Goal: Task Accomplishment & Management: Use online tool/utility

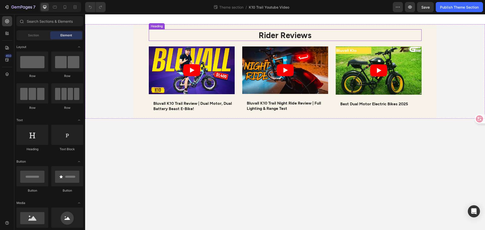
click at [283, 33] on strong "Rider Reviews" at bounding box center [285, 35] width 53 height 10
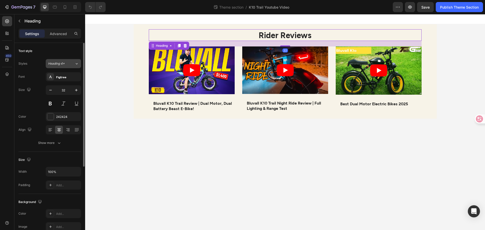
click at [75, 65] on icon at bounding box center [77, 63] width 4 height 5
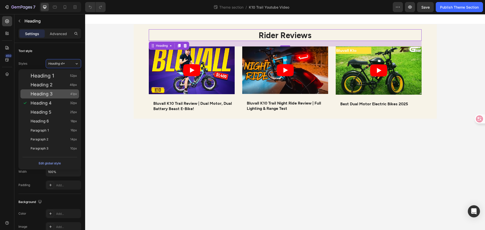
click at [60, 97] on div "Heading 3 41px" at bounding box center [49, 93] width 59 height 9
type input "41"
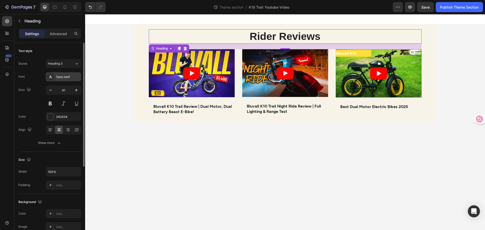
click at [69, 78] on div "Sans-serif" at bounding box center [68, 77] width 24 height 5
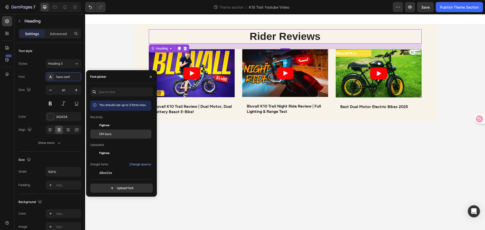
click at [112, 133] on div "DM Sans" at bounding box center [124, 134] width 51 height 5
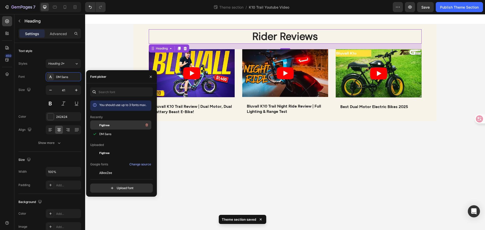
click at [105, 128] on div "Figtree" at bounding box center [124, 125] width 51 height 6
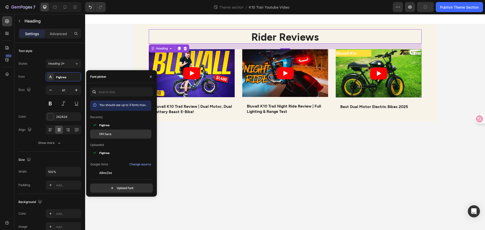
click at [106, 131] on div "DM Sans" at bounding box center [120, 134] width 61 height 9
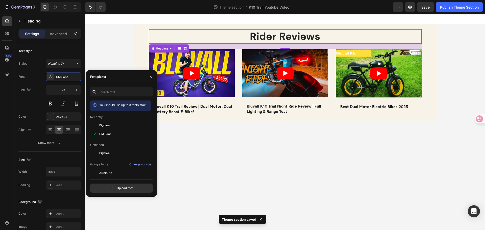
click at [235, 159] on body "Rider Reviews Heading 22 Video Bluvall K10 Trail Review | Dual Motor, Dual Batt…" at bounding box center [285, 122] width 400 height 216
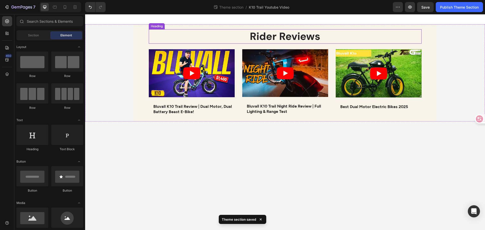
click at [297, 35] on strong "Rider Reviews" at bounding box center [285, 37] width 71 height 14
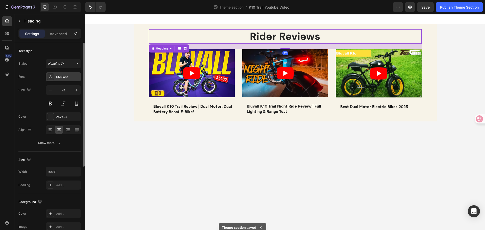
click at [57, 77] on div "DM Sans" at bounding box center [68, 77] width 24 height 5
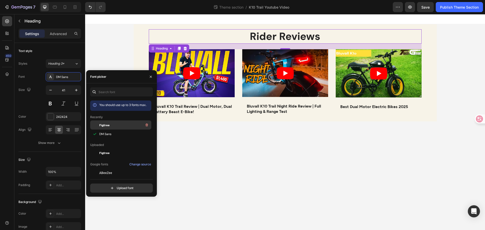
click at [111, 127] on div "Figtree" at bounding box center [124, 125] width 51 height 6
click at [110, 133] on span "DM Sans" at bounding box center [105, 134] width 12 height 5
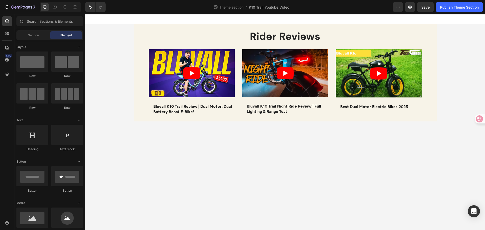
click at [338, 200] on body "Rider Reviews Heading Video Bluvall K10 Trail Review | Dual Motor, Dual Battery…" at bounding box center [285, 122] width 400 height 216
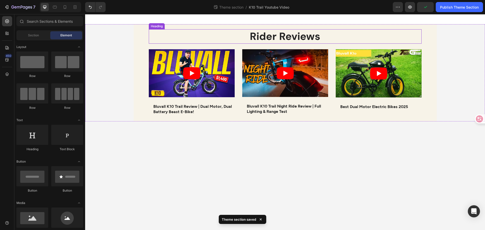
click at [296, 37] on strong "Rider Reviews" at bounding box center [285, 37] width 71 height 14
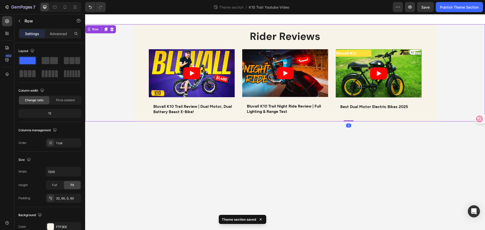
click at [140, 111] on div "Rider Reviews Heading Video Bluvall K10 Trail Review | Dual Motor, Dual Battery…" at bounding box center [285, 72] width 303 height 97
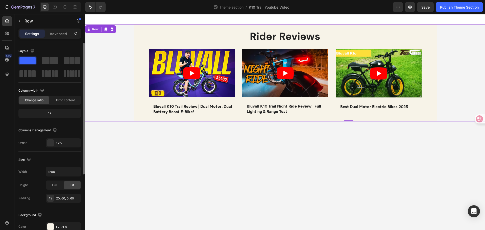
scroll to position [107, 0]
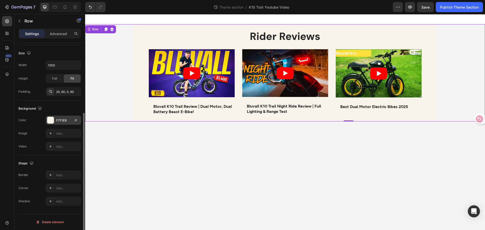
click at [52, 117] on div at bounding box center [50, 120] width 7 height 7
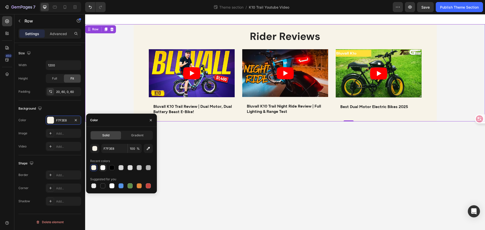
click at [100, 168] on div at bounding box center [103, 168] width 6 height 6
type input "FDFBF8"
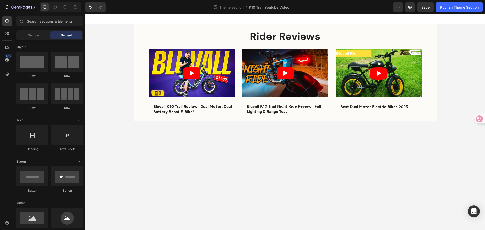
click at [218, 155] on body "Rider Reviews Heading Video Bluvall K10 Trail Review | Dual Motor, Dual Battery…" at bounding box center [285, 122] width 400 height 216
click at [168, 110] on strong "Bluvall K10 Trail Review | Dual Motor, Dual Battery Beast E-Bike!" at bounding box center [192, 109] width 79 height 10
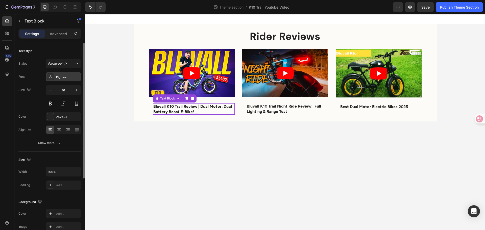
click at [61, 77] on div "Figtree" at bounding box center [68, 77] width 24 height 5
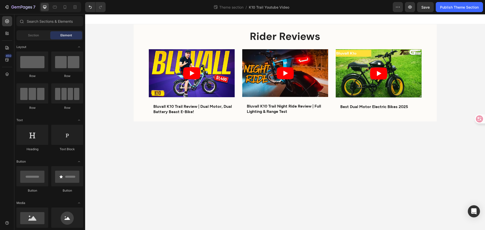
click at [234, 179] on body "Rider Reviews Heading Video Bluvall K10 Trail Review | Dual Motor, Dual Battery…" at bounding box center [285, 122] width 400 height 216
click at [245, 42] on h2 "Rider Reviews" at bounding box center [285, 36] width 273 height 14
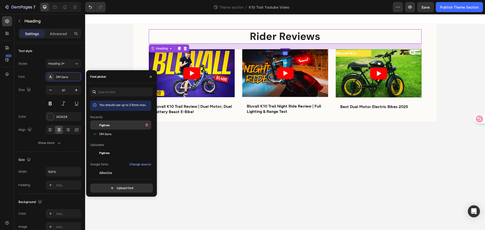
click at [106, 126] on span "Figtree" at bounding box center [104, 125] width 10 height 5
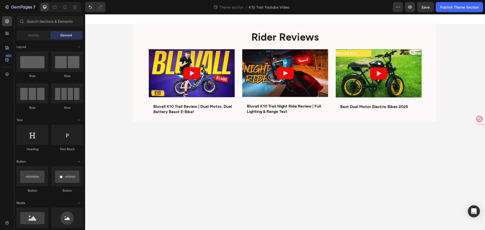
click at [285, 170] on body "Rider Reviews Heading Video Bluvall K10 Trail Review | Dual Motor, Dual Battery…" at bounding box center [285, 122] width 400 height 216
click at [221, 33] on h2 "Rider Reviews" at bounding box center [285, 36] width 273 height 14
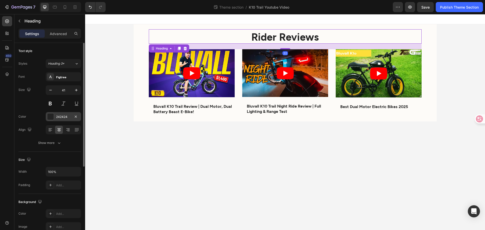
click at [80, 112] on div "242424" at bounding box center [63, 116] width 35 height 9
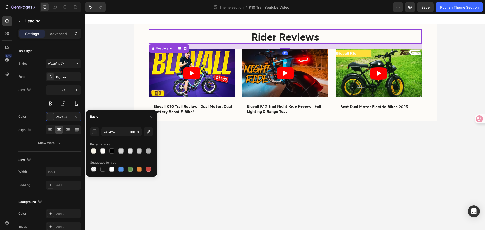
click at [102, 82] on div "Rider Reviews Heading 22 Video Bluvall K10 Trail Review | Dual Motor, Dual Batt…" at bounding box center [285, 72] width 400 height 97
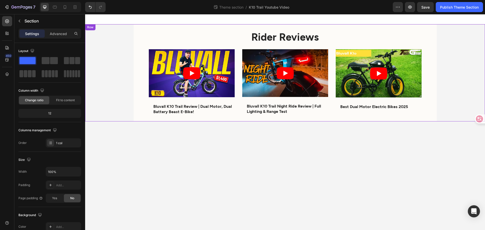
click at [135, 57] on div "Rider Reviews Heading Video Bluvall K10 Trail Review | Dual Motor, Dual Battery…" at bounding box center [285, 72] width 303 height 97
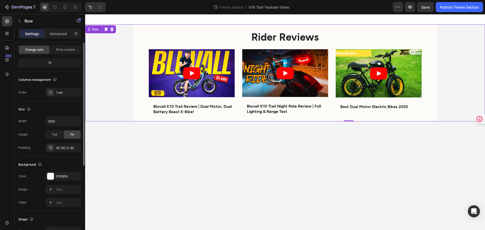
scroll to position [76, 0]
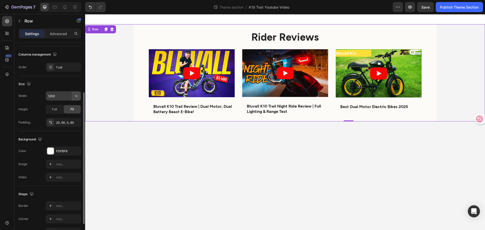
click at [76, 94] on icon "button" at bounding box center [76, 96] width 5 height 5
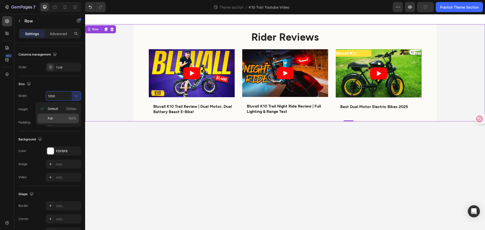
click at [53, 118] on p "Full 100%" at bounding box center [62, 118] width 29 height 5
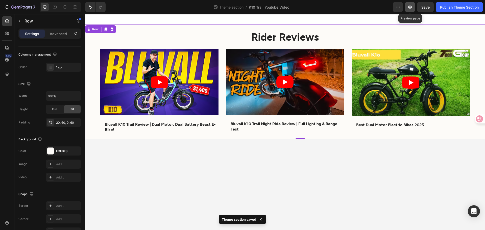
click at [408, 5] on icon "button" at bounding box center [410, 7] width 5 height 5
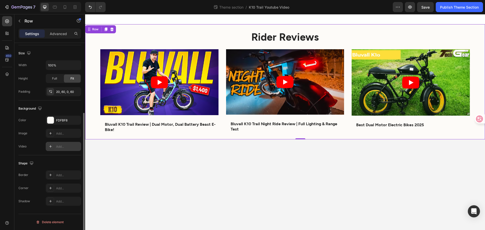
scroll to position [0, 0]
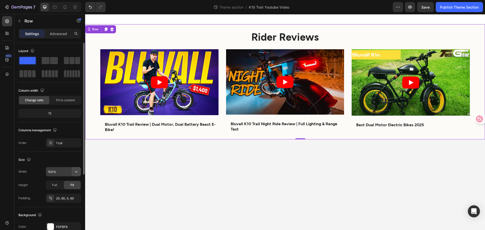
click at [80, 171] on button "button" at bounding box center [76, 171] width 9 height 9
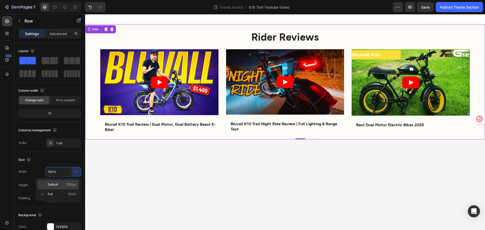
drag, startPoint x: 62, startPoint y: 183, endPoint x: 65, endPoint y: 180, distance: 3.9
click at [62, 183] on p "Default 1200px" at bounding box center [62, 184] width 29 height 5
type input "1200"
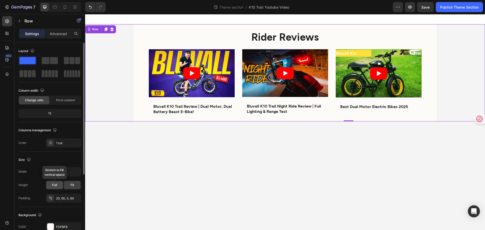
click at [55, 186] on span "Full" at bounding box center [54, 185] width 5 height 5
click at [69, 184] on div "Fit" at bounding box center [72, 185] width 17 height 8
drag, startPoint x: 142, startPoint y: 184, endPoint x: 168, endPoint y: 179, distance: 26.3
click at [142, 184] on body "Rider Reviews Heading Video Bluvall K10 Trail Review | Dual Motor, Dual Battery…" at bounding box center [285, 122] width 400 height 216
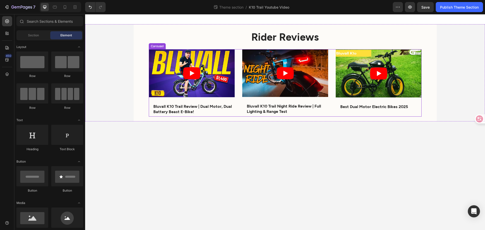
click at [354, 116] on div "Video Best Dual Motor Electric Bikes 2025 Text Block Row Row" at bounding box center [379, 82] width 86 height 67
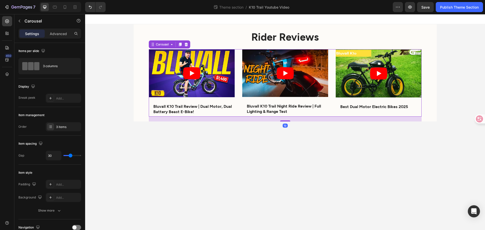
click at [366, 112] on div "Video Best Dual Motor Electric Bikes 2025 Text Block Row Row" at bounding box center [379, 82] width 86 height 67
click at [404, 100] on div "Video Best Dual Motor Electric Bikes 2025 Text Block Row" at bounding box center [379, 80] width 86 height 63
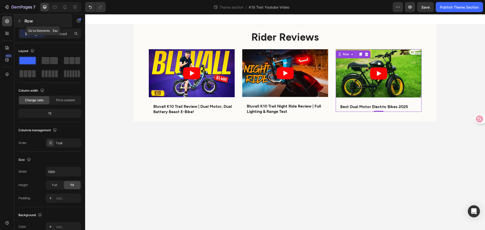
click at [21, 19] on button "button" at bounding box center [19, 21] width 8 height 8
click at [367, 110] on div "Video Best Dual Motor Electric Bikes 2025 Text Block Row" at bounding box center [379, 80] width 86 height 63
click at [347, 108] on p "Best Dual Motor Electric Bikes 2025" at bounding box center [380, 106] width 81 height 5
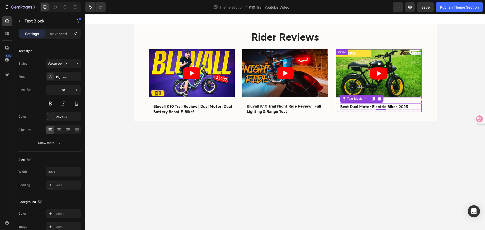
click at [343, 86] on article at bounding box center [379, 73] width 86 height 48
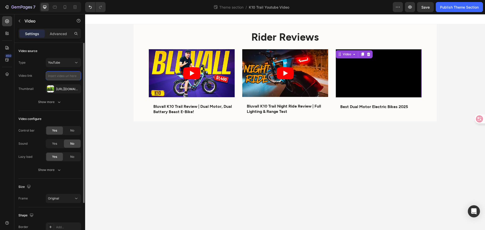
paste input "[URL][DOMAIN_NAME]"
type input "[URL][DOMAIN_NAME]"
click at [39, 81] on div "Type YouTube Video link [URL][DOMAIN_NAME] Thumbnail [URL][DOMAIN_NAME]" at bounding box center [49, 75] width 63 height 35
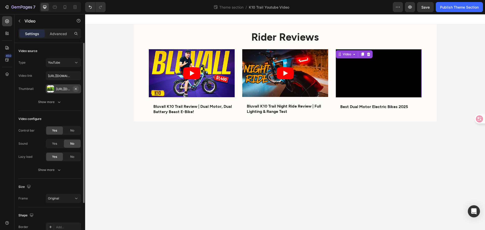
click at [76, 89] on icon "button" at bounding box center [76, 89] width 2 height 2
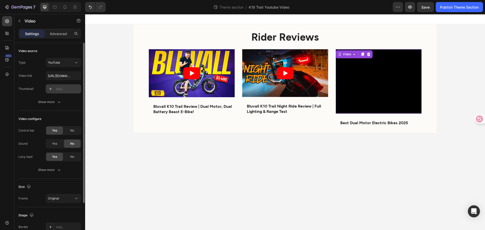
click at [51, 91] on div at bounding box center [50, 88] width 7 height 7
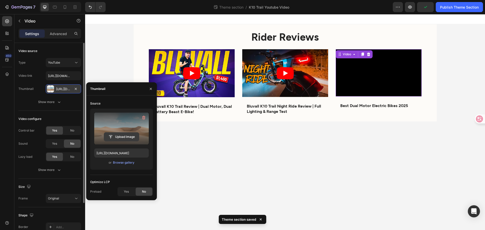
click at [124, 136] on input "file" at bounding box center [121, 137] width 35 height 9
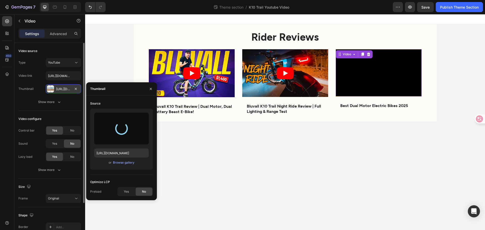
type input "[URL][DOMAIN_NAME]"
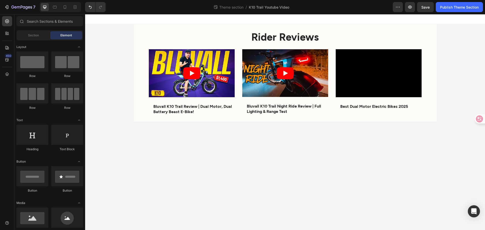
click at [207, 167] on body "Rider Reviews Heading Video Bluvall K10 Trail Review | Dual Motor, Dual Battery…" at bounding box center [285, 122] width 400 height 216
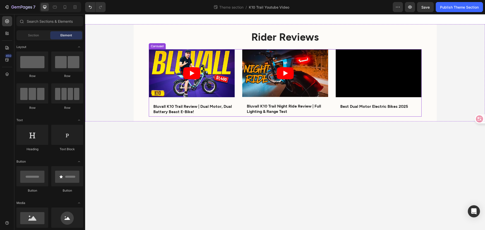
click at [374, 109] on p "Best Dual Motor Electric Bikes 2025" at bounding box center [380, 106] width 81 height 5
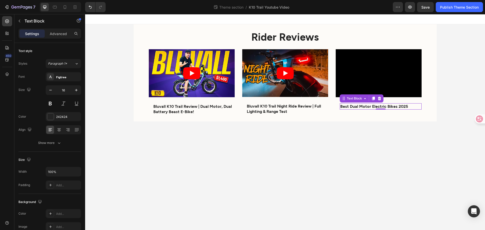
click at [411, 106] on p "Best Dual Motor Electric Bikes 2025" at bounding box center [380, 106] width 81 height 5
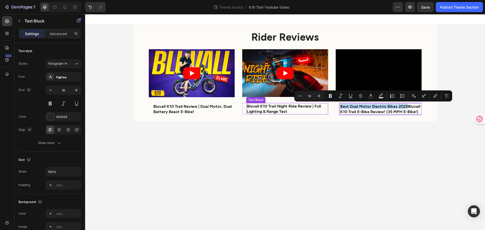
drag, startPoint x: 407, startPoint y: 107, endPoint x: 317, endPoint y: 108, distance: 89.7
click at [316, 106] on div "Video Bluvall K10 Trail Review | Dual Motor, Dual Battery Beast E-Bike! Text Bl…" at bounding box center [285, 82] width 273 height 67
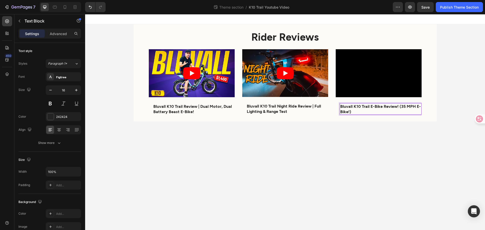
click at [425, 148] on body "Rider Reviews Heading Video Bluvall K10 Trail Review | Dual Motor, Dual Battery…" at bounding box center [285, 122] width 400 height 216
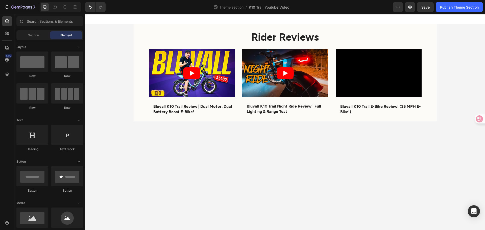
drag, startPoint x: 371, startPoint y: 154, endPoint x: 415, endPoint y: 27, distance: 135.3
click at [373, 149] on body "Rider Reviews Heading Video Bluvall K10 Trail Review | Dual Motor, Dual Battery…" at bounding box center [285, 122] width 400 height 216
click at [426, 6] on span "Save" at bounding box center [426, 7] width 8 height 4
click at [371, 140] on body "Rider Reviews Heading Video Bluvall K10 Trail Review | Dual Motor, Dual Battery…" at bounding box center [285, 122] width 400 height 216
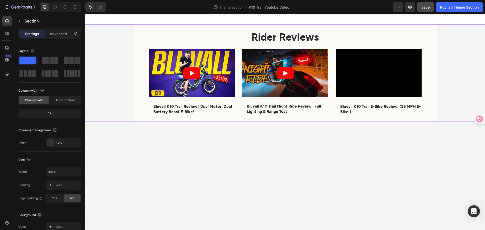
click at [456, 42] on div "Rider Reviews Heading Video Bluvall K10 Trail Review | Dual Motor, Dual Battery…" at bounding box center [285, 72] width 400 height 97
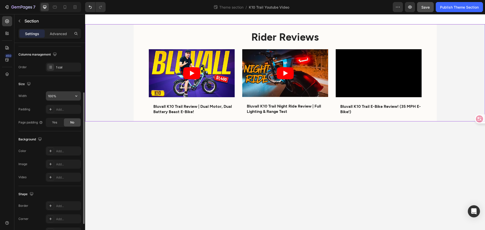
click at [57, 95] on input "100%" at bounding box center [63, 95] width 35 height 9
click at [80, 97] on button "button" at bounding box center [76, 95] width 9 height 9
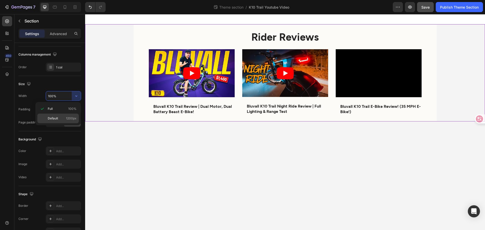
click at [60, 117] on p "Default 1200px" at bounding box center [62, 118] width 29 height 5
type input "1200"
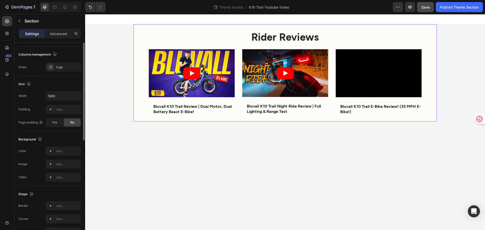
scroll to position [0, 0]
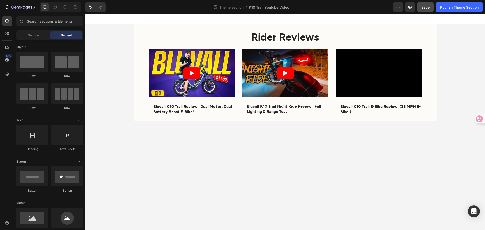
click at [94, 78] on div "Rider Reviews Heading Video Bluvall K10 Trail Review | Dual Motor, Dual Battery…" at bounding box center [285, 72] width 400 height 97
drag, startPoint x: 148, startPoint y: 123, endPoint x: 145, endPoint y: 118, distance: 5.7
click at [147, 121] on body "Rider Reviews Heading Video Bluvall K10 Trail Review | Dual Motor, Dual Battery…" at bounding box center [285, 122] width 400 height 216
click at [145, 117] on div "Rider Reviews Heading Video Bluvall K10 Trail Review | Dual Motor, Dual Battery…" at bounding box center [285, 72] width 303 height 97
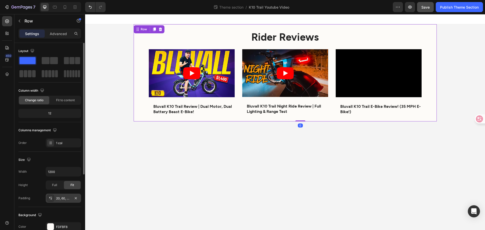
scroll to position [76, 0]
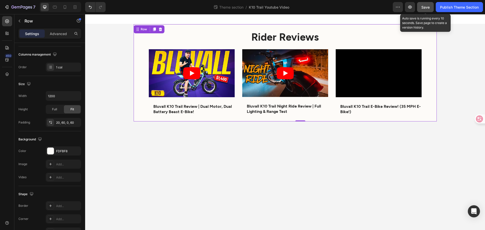
click at [428, 9] on span "Save" at bounding box center [426, 7] width 8 height 4
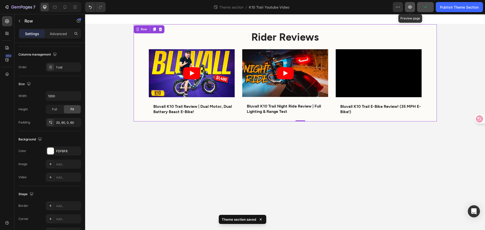
click at [410, 7] on icon "button" at bounding box center [410, 7] width 5 height 5
click at [135, 88] on div "Rider Reviews Heading Video Bluvall K10 Trail Review | Dual Motor, Dual Battery…" at bounding box center [285, 72] width 303 height 97
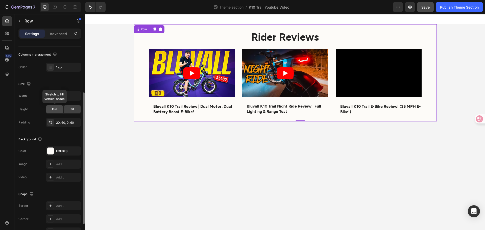
click at [54, 109] on span "Full" at bounding box center [54, 109] width 5 height 5
click at [71, 110] on span "Fit" at bounding box center [73, 109] width 4 height 5
drag, startPoint x: 71, startPoint y: 91, endPoint x: 76, endPoint y: 95, distance: 6.3
click at [76, 95] on icon "button" at bounding box center [76, 96] width 5 height 5
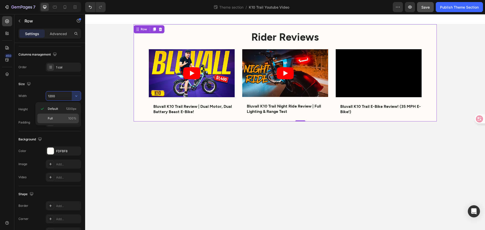
click at [67, 119] on p "Full 100%" at bounding box center [62, 118] width 29 height 5
type input "100%"
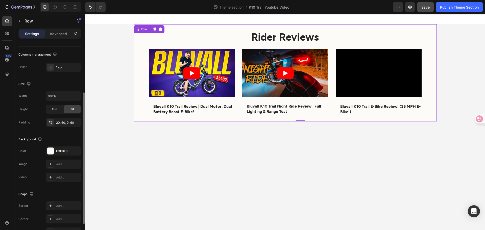
click at [50, 80] on div "Size" at bounding box center [49, 84] width 63 height 8
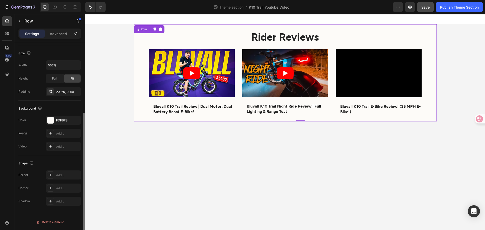
scroll to position [0, 0]
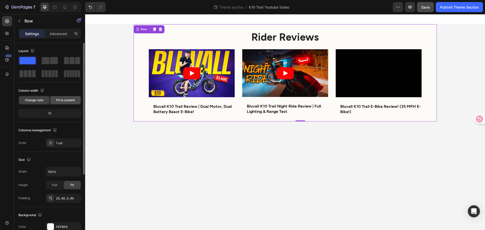
click at [62, 99] on span "Fit to content" at bounding box center [65, 100] width 19 height 5
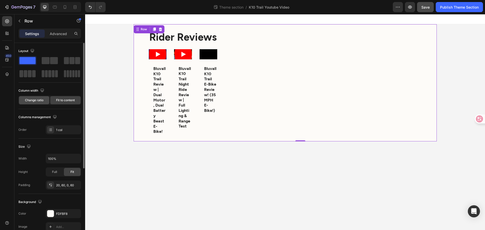
click at [37, 101] on span "Change ratio" at bounding box center [34, 100] width 18 height 5
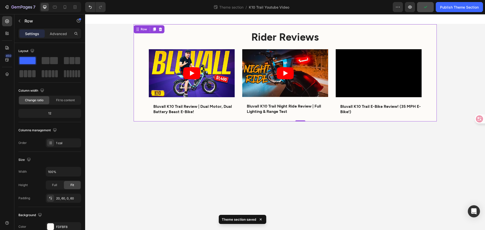
click at [208, 170] on body "Rider Reviews Heading Video Bluvall K10 Trail Review | Dual Motor, Dual Battery…" at bounding box center [285, 122] width 400 height 216
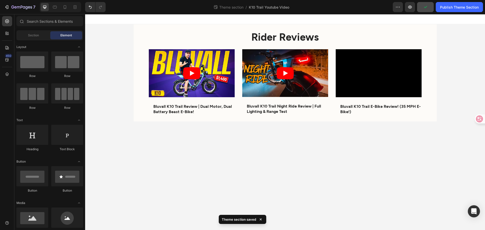
click at [122, 105] on div "Rider Reviews Heading Video Bluvall K10 Trail Review | Dual Motor, Dual Battery…" at bounding box center [285, 72] width 400 height 97
click at [423, 10] on button "Save" at bounding box center [425, 7] width 17 height 10
click at [42, 35] on div "Section" at bounding box center [33, 35] width 32 height 8
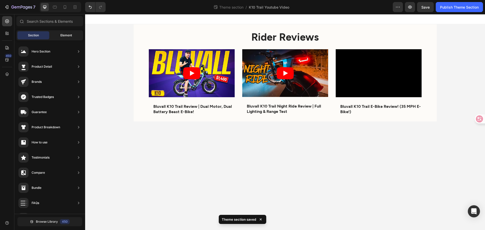
click at [64, 37] on span "Element" at bounding box center [66, 35] width 12 height 5
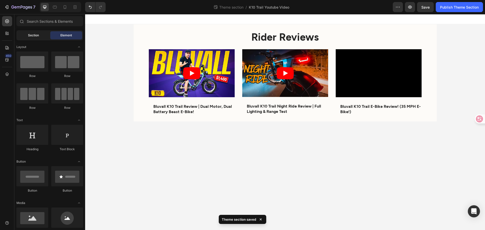
click at [37, 35] on span "Section" at bounding box center [33, 35] width 11 height 5
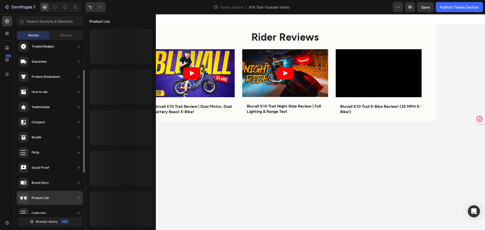
scroll to position [120, 0]
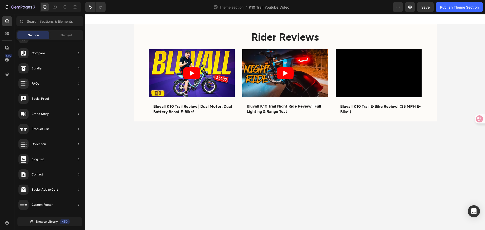
click at [266, 160] on body "Rider Reviews Heading Video Bluvall K10 Trail Review | Dual Motor, Dual Battery…" at bounding box center [285, 122] width 400 height 216
click at [209, 121] on div "Video Bluvall K10 Trail Review | Dual Motor, Dual Battery Beast E-Bike! Text Bl…" at bounding box center [285, 85] width 273 height 72
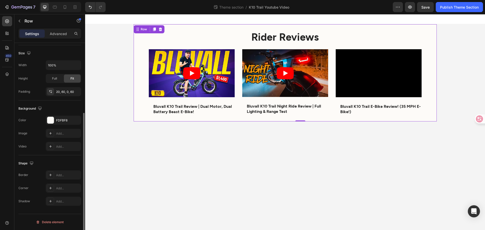
scroll to position [56, 0]
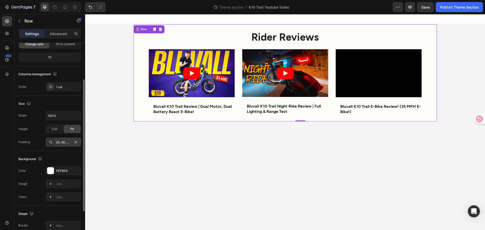
click at [52, 142] on icon at bounding box center [51, 142] width 4 height 4
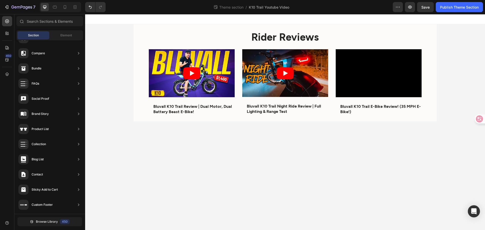
click at [267, 185] on body "Rider Reviews Heading Video Bluvall K10 Trail Review | Dual Motor, Dual Battery…" at bounding box center [285, 122] width 400 height 216
click at [221, 121] on div "Video Bluvall K10 Trail Review | Dual Motor, Dual Battery Beast E-Bike! Text Bl…" at bounding box center [285, 85] width 273 height 72
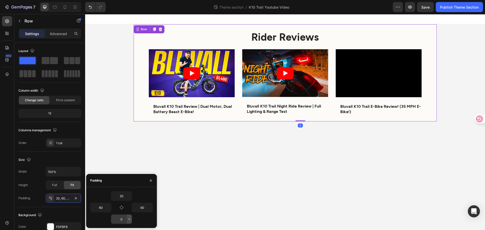
click at [131, 221] on icon "button" at bounding box center [129, 219] width 4 height 4
type input "20"
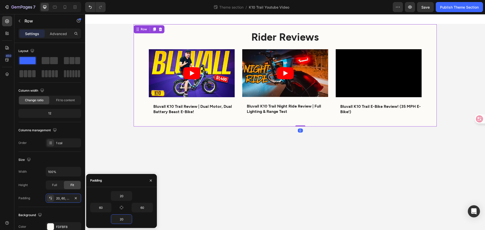
click at [298, 174] on body "Rider Reviews Heading Video Bluvall K10 Trail Review | Dual Motor, Dual Battery…" at bounding box center [285, 122] width 400 height 216
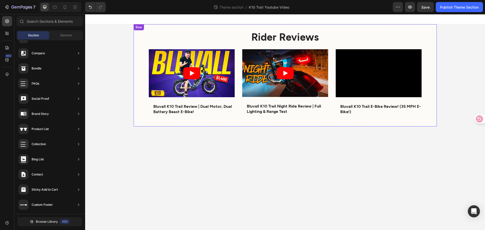
click at [211, 25] on div "Rider Reviews Heading Video Bluvall K10 Trail Review | Dual Motor, Dual Battery…" at bounding box center [285, 75] width 303 height 102
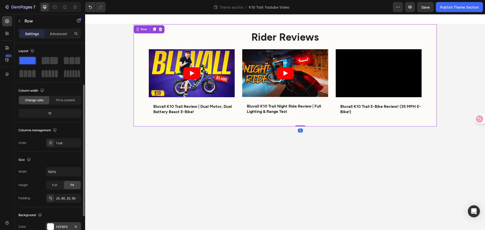
scroll to position [25, 0]
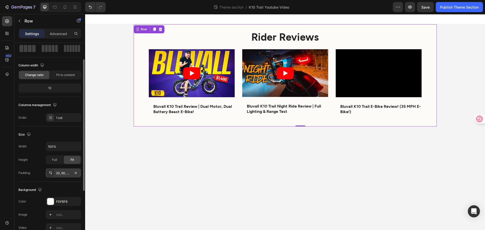
click at [61, 174] on div "20, 60, 20, 60" at bounding box center [63, 173] width 15 height 5
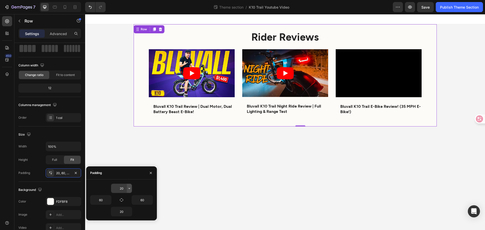
click at [128, 187] on icon "button" at bounding box center [129, 188] width 4 height 4
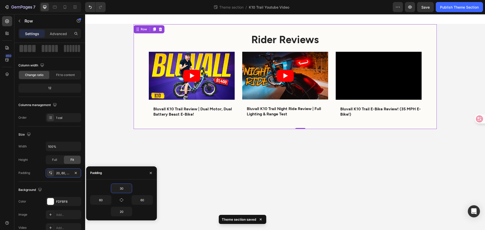
drag, startPoint x: 125, startPoint y: 187, endPoint x: 94, endPoint y: 193, distance: 31.2
click at [94, 193] on div "30 60 60 20" at bounding box center [121, 200] width 63 height 33
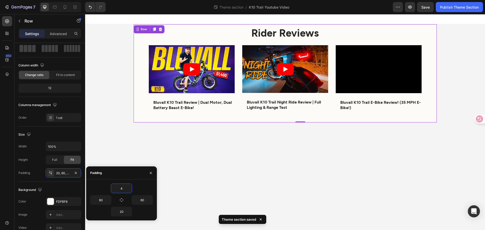
type input "40"
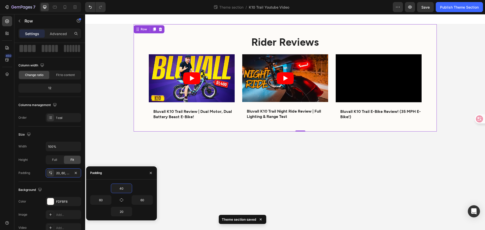
click at [312, 182] on body "Rider Reviews Heading Video Bluvall K10 Trail Review | Dual Motor, Dual Battery…" at bounding box center [285, 122] width 400 height 216
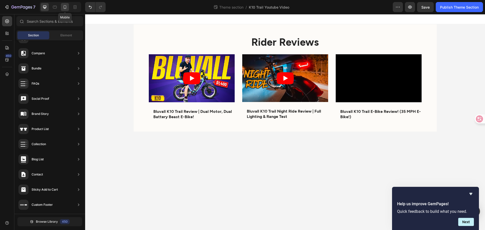
click at [65, 7] on icon at bounding box center [64, 7] width 5 height 5
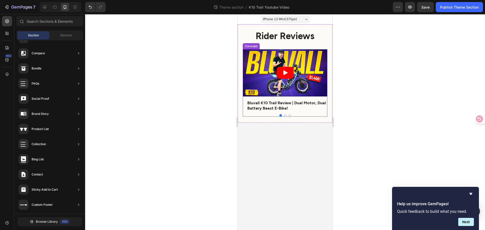
click at [288, 116] on div at bounding box center [285, 115] width 85 height 3
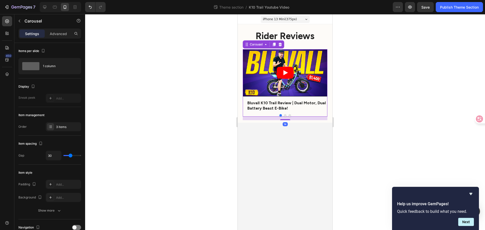
click at [288, 114] on div at bounding box center [285, 115] width 85 height 3
click at [284, 115] on button "Dot" at bounding box center [285, 115] width 3 height 3
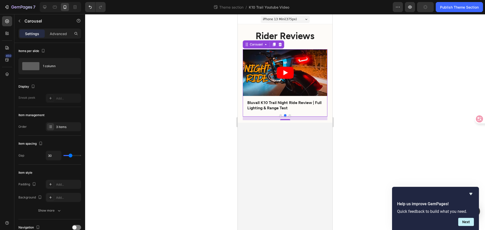
click at [356, 80] on div at bounding box center [285, 122] width 400 height 216
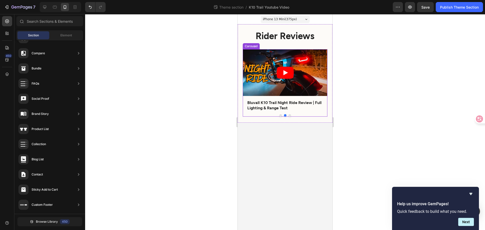
click at [279, 116] on div at bounding box center [285, 115] width 85 height 3
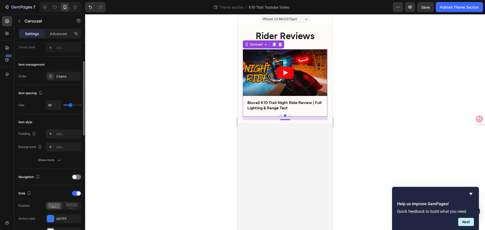
scroll to position [126, 0]
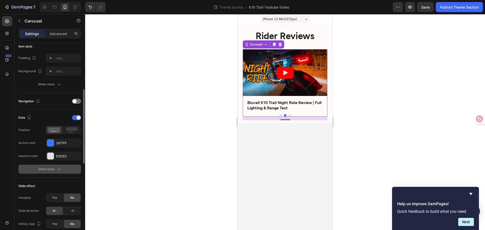
click at [54, 169] on div "Show more" at bounding box center [50, 169] width 24 height 5
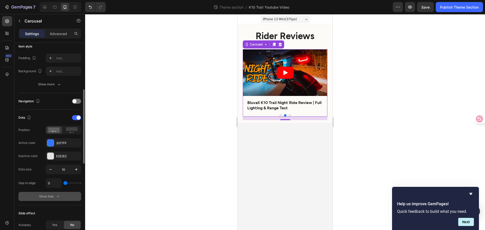
scroll to position [152, 0]
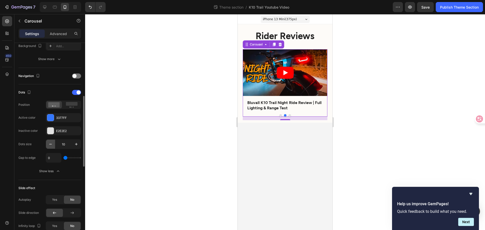
click at [52, 143] on icon "button" at bounding box center [50, 144] width 5 height 5
type input "6"
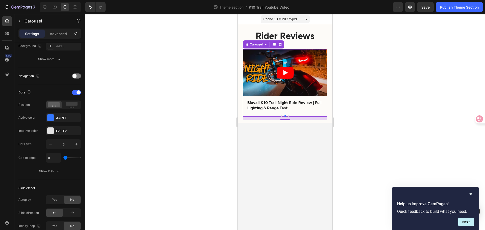
click at [198, 109] on div at bounding box center [285, 122] width 400 height 216
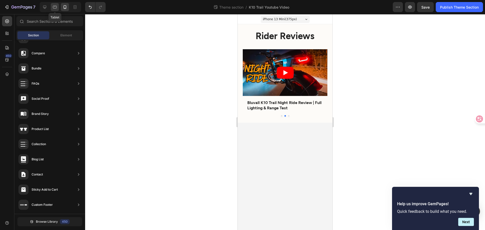
click at [55, 5] on icon at bounding box center [54, 7] width 5 height 5
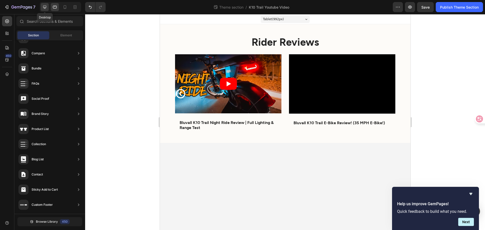
click at [44, 6] on icon at bounding box center [44, 7] width 5 height 5
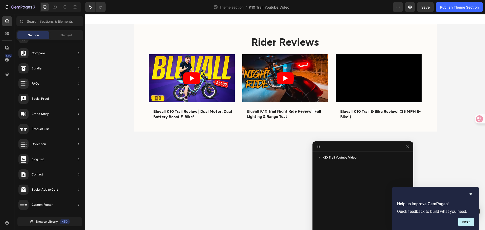
click at [445, 99] on div "Rider Reviews Heading Video Bluvall K10 Trail Review | Dual Motor, Dual Battery…" at bounding box center [285, 77] width 400 height 107
click at [407, 147] on icon "button" at bounding box center [407, 147] width 4 height 4
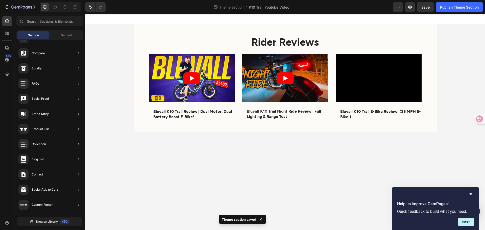
click at [403, 171] on body "Rider Reviews Heading Video Bluvall K10 Trail Review | Dual Motor, Dual Battery…" at bounding box center [285, 122] width 400 height 216
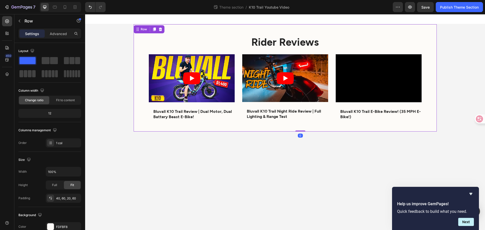
click at [141, 128] on div "Rider Reviews Heading Video Bluvall K10 Trail Review | Dual Motor, Dual Battery…" at bounding box center [285, 77] width 303 height 107
click at [115, 62] on div "Rider Reviews Heading Video Bluvall K10 Trail Review | Dual Motor, Dual Battery…" at bounding box center [285, 77] width 400 height 107
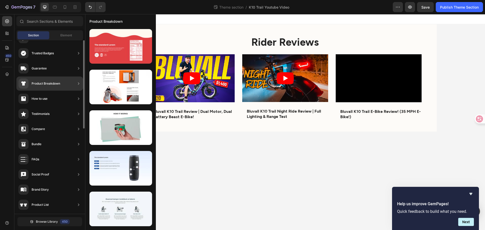
scroll to position [18, 0]
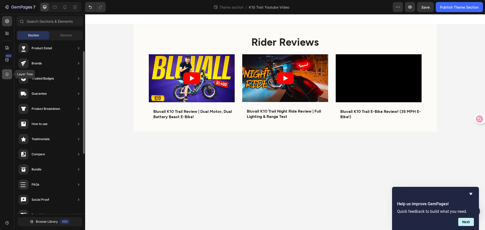
click at [11, 73] on div at bounding box center [7, 74] width 10 height 10
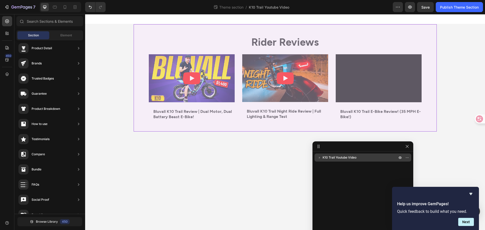
click at [325, 158] on span "K10 Trail Youtube Video" at bounding box center [340, 157] width 34 height 5
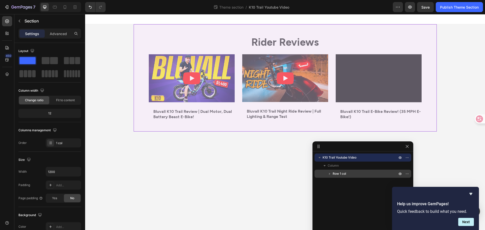
click at [330, 172] on icon "button" at bounding box center [329, 173] width 5 height 5
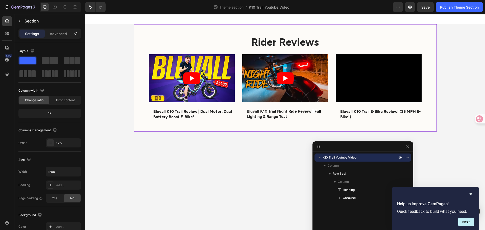
click at [341, 154] on div "K10 Trail Youtube Video" at bounding box center [363, 158] width 93 height 8
click at [339, 159] on span "K10 Trail Youtube Video" at bounding box center [340, 157] width 34 height 5
click at [337, 164] on span "Column" at bounding box center [333, 165] width 11 height 5
drag, startPoint x: 322, startPoint y: 167, endPoint x: 380, endPoint y: 158, distance: 58.9
click at [321, 167] on div "Column" at bounding box center [363, 166] width 93 height 8
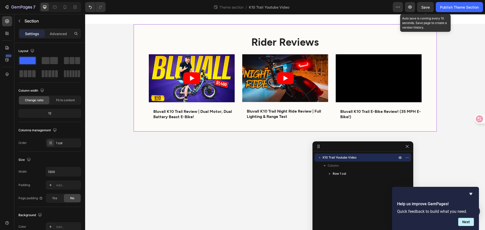
click at [428, 10] on div "Save" at bounding box center [426, 7] width 8 height 5
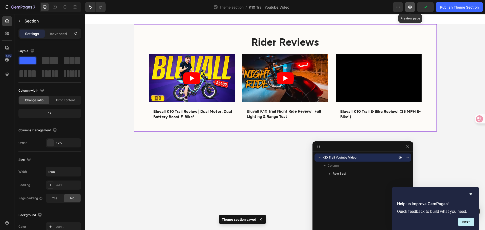
click at [410, 8] on icon "button" at bounding box center [410, 7] width 2 height 2
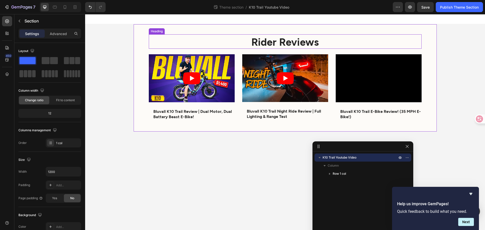
click at [291, 39] on strong "Rider Reviews" at bounding box center [284, 41] width 67 height 12
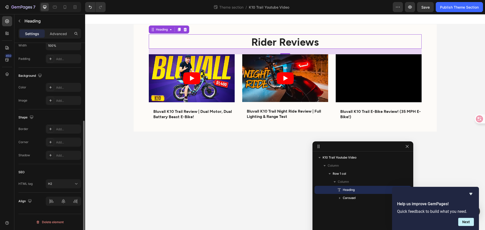
scroll to position [0, 0]
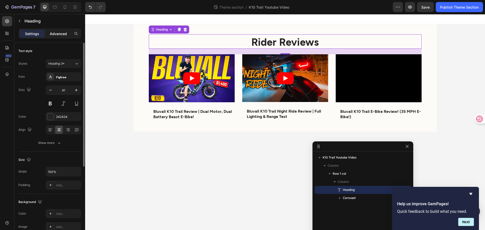
click at [65, 32] on p "Advanced" at bounding box center [58, 33] width 17 height 5
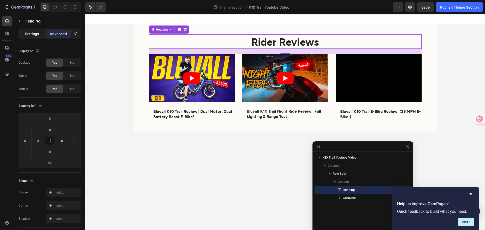
click at [36, 33] on p "Settings" at bounding box center [32, 33] width 14 height 5
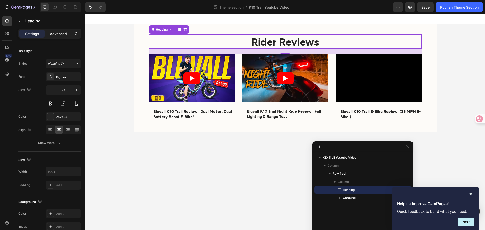
click at [61, 34] on p "Advanced" at bounding box center [58, 33] width 17 height 5
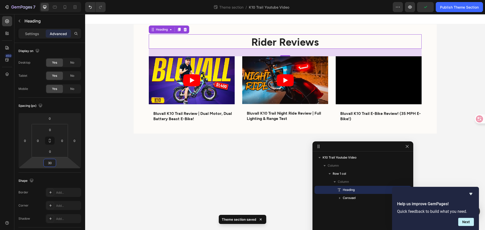
type input "3"
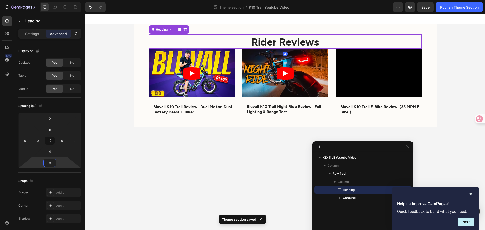
type input "35"
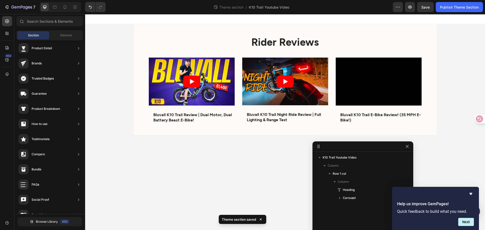
click at [245, 180] on body "Rider Reviews Heading Video Bluvall K10 Trail Review | Dual Motor, Dual Battery…" at bounding box center [285, 122] width 400 height 216
click at [306, 44] on strong "Rider Reviews" at bounding box center [284, 41] width 67 height 12
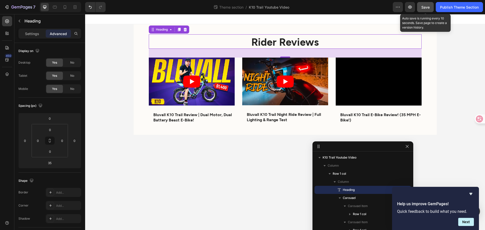
click at [420, 9] on button "Save" at bounding box center [425, 7] width 17 height 10
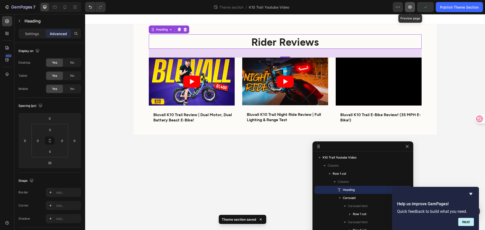
click at [413, 9] on button "button" at bounding box center [410, 7] width 10 height 10
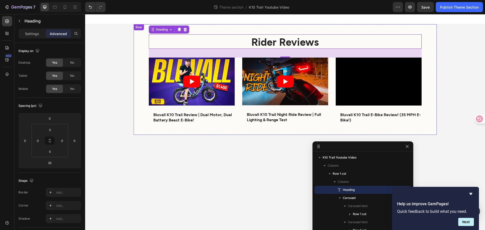
click at [323, 29] on div "Rider Reviews Heading 35 Video Bluvall K10 Trail Review | Dual Motor, Dual Batt…" at bounding box center [285, 79] width 303 height 111
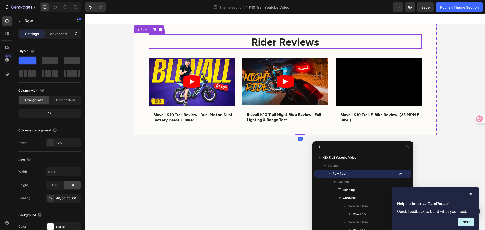
click at [307, 44] on strong "Rider Reviews" at bounding box center [284, 41] width 67 height 12
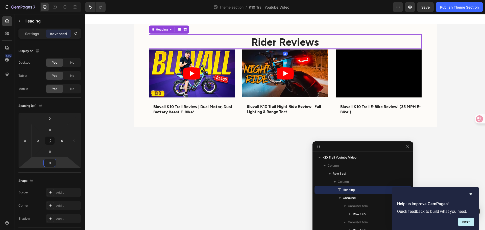
type input "30"
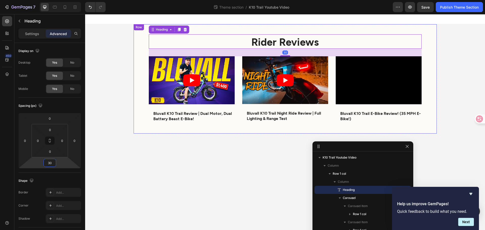
click at [300, 28] on div "Rider Reviews Heading 30 Video Bluvall K10 Trail Review | Dual Motor, Dual Batt…" at bounding box center [285, 78] width 303 height 109
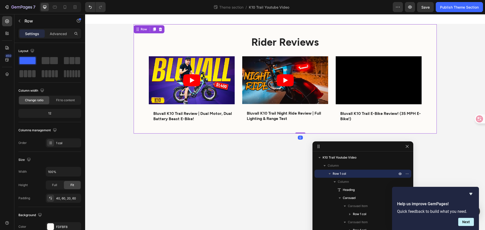
click at [300, 31] on div "Rider Reviews Heading Video Bluvall K10 Trail Review | Dual Motor, Dual Battery…" at bounding box center [285, 78] width 303 height 109
click at [285, 42] on strong "Rider Reviews" at bounding box center [284, 41] width 67 height 12
click at [290, 25] on div "Rider Reviews Heading Video Bluvall K10 Trail Review | Dual Motor, Dual Battery…" at bounding box center [285, 78] width 303 height 109
click at [63, 36] on p "Advanced" at bounding box center [58, 33] width 17 height 5
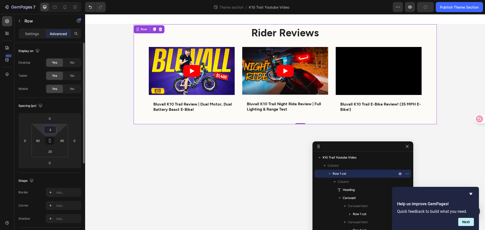
type input "30"
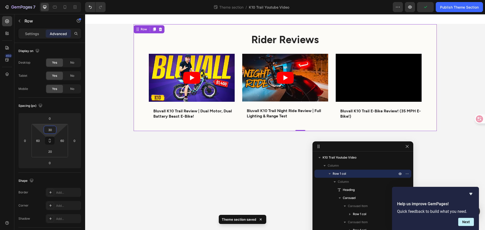
click at [210, 149] on body "Rider Reviews Heading Video Bluvall K10 Trail Review | Dual Motor, Dual Battery…" at bounding box center [285, 122] width 400 height 216
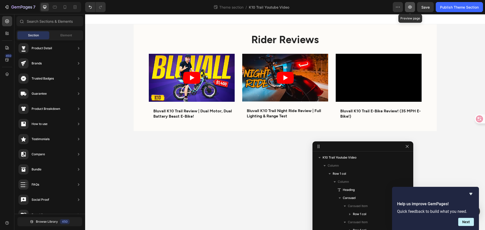
click at [410, 7] on icon "button" at bounding box center [410, 7] width 2 height 2
click at [472, 194] on icon "Hide survey" at bounding box center [471, 194] width 3 height 2
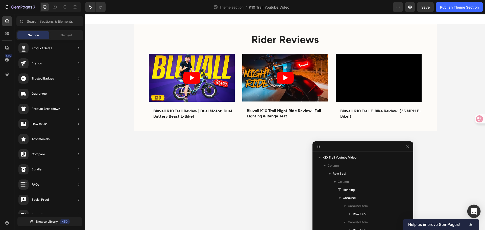
click at [478, 209] on div "Open Intercom Messenger" at bounding box center [474, 211] width 13 height 13
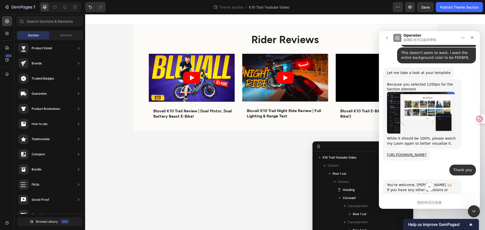
scroll to position [2262, 0]
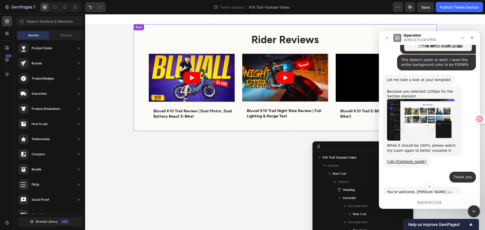
click at [139, 128] on div "Rider Reviews Heading Video Bluvall K10 Trail Review | Dual Motor, Dual Battery…" at bounding box center [285, 77] width 303 height 107
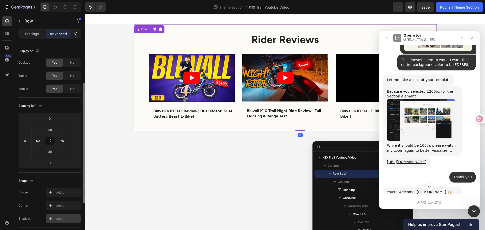
scroll to position [135, 0]
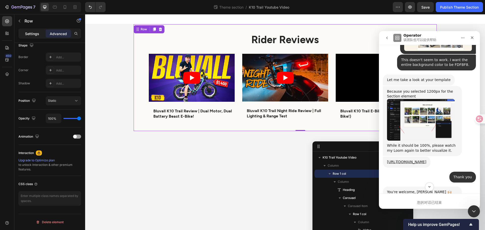
click at [25, 33] on p "Settings" at bounding box center [32, 33] width 14 height 5
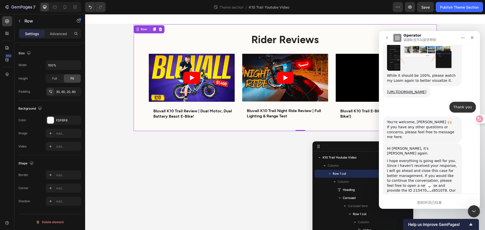
scroll to position [2363, 0]
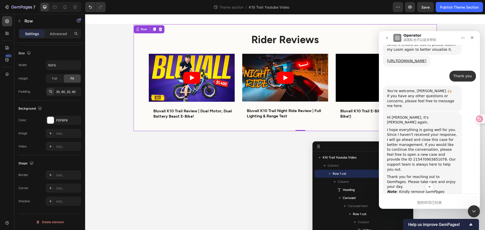
click at [141, 122] on div "Rider Reviews Heading Video Bluvall K10 Trail Review | Dual Motor, Dual Battery…" at bounding box center [285, 77] width 303 height 107
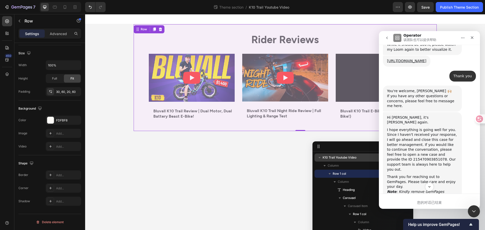
click at [358, 158] on p "K10 Trail Youtube Video" at bounding box center [361, 157] width 76 height 5
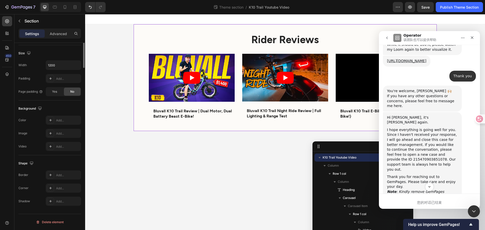
scroll to position [0, 0]
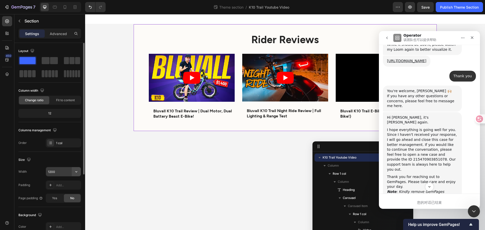
click at [77, 170] on icon "button" at bounding box center [76, 171] width 5 height 5
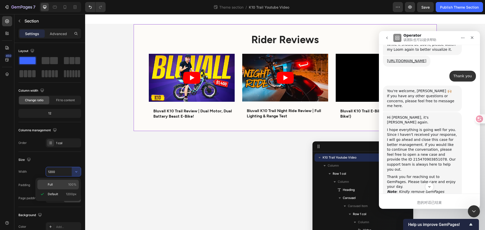
click at [61, 185] on p "Full 100%" at bounding box center [62, 184] width 29 height 5
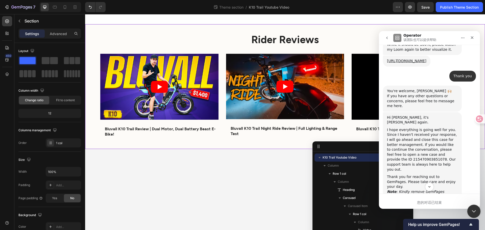
click at [471, 211] on icon "关闭 Intercom Messenger" at bounding box center [473, 211] width 6 height 6
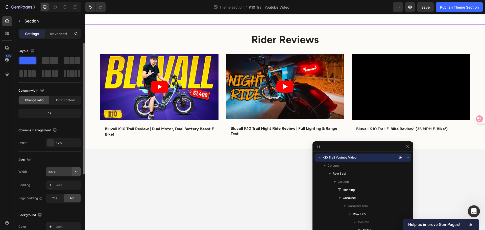
scroll to position [2464, 0]
click at [76, 174] on icon "button" at bounding box center [76, 171] width 5 height 5
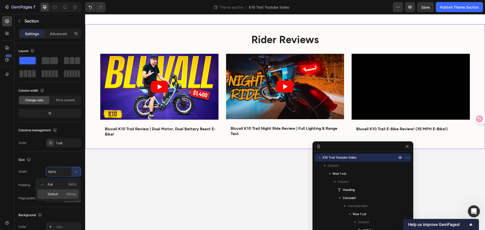
click at [57, 194] on span "Default" at bounding box center [53, 194] width 10 height 5
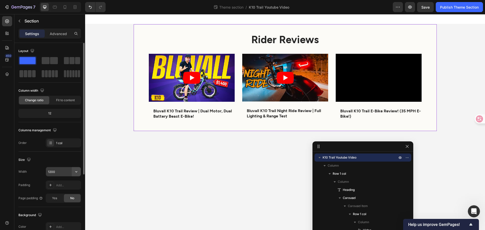
click at [77, 171] on icon "button" at bounding box center [76, 171] width 5 height 5
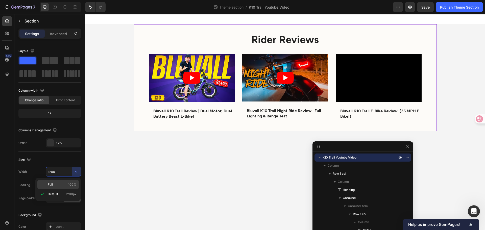
click at [65, 184] on p "Full 100%" at bounding box center [62, 184] width 29 height 5
type input "100%"
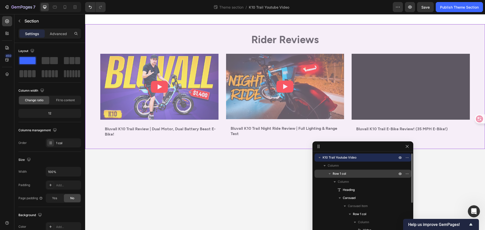
click at [339, 170] on div "Row 1 col" at bounding box center [363, 174] width 93 height 8
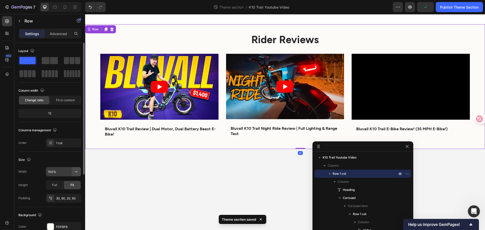
click at [76, 171] on icon "button" at bounding box center [76, 171] width 5 height 5
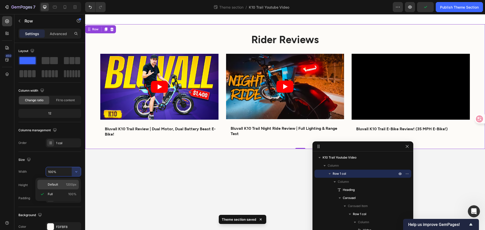
click at [62, 185] on p "Default 1200px" at bounding box center [62, 184] width 29 height 5
type input "1200"
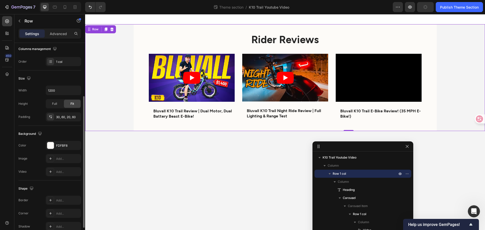
scroll to position [0, 0]
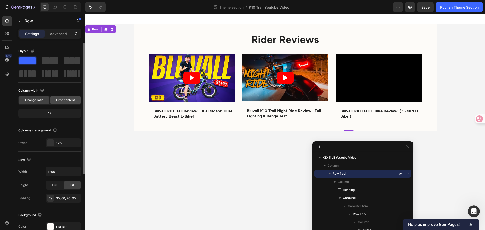
click at [65, 101] on span "Fit to content" at bounding box center [65, 100] width 19 height 5
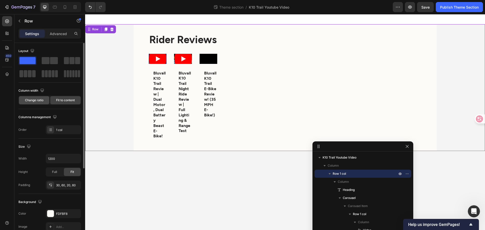
click at [42, 101] on span "Change ratio" at bounding box center [34, 100] width 18 height 5
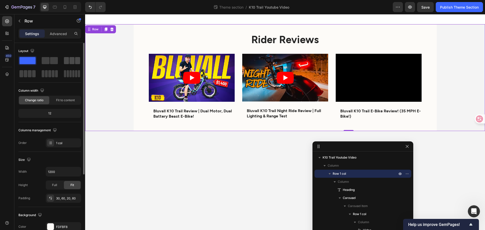
click at [73, 62] on span at bounding box center [71, 60] width 5 height 7
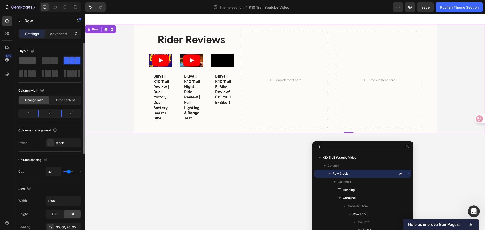
click at [28, 59] on span at bounding box center [27, 60] width 16 height 7
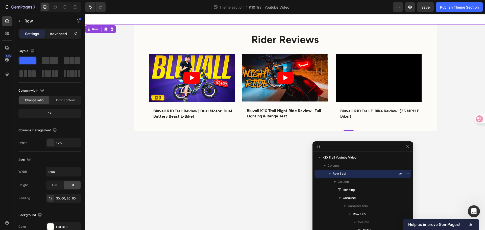
click at [61, 35] on p "Advanced" at bounding box center [58, 33] width 17 height 5
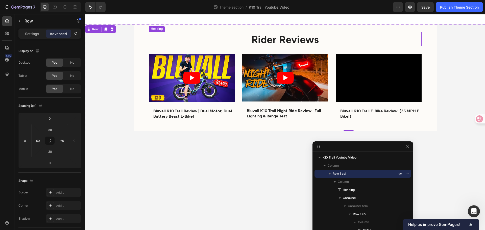
click at [421, 41] on h2 "Rider Reviews" at bounding box center [285, 39] width 273 height 14
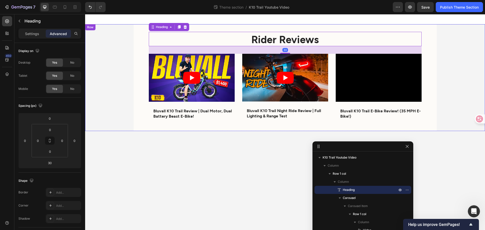
click at [428, 34] on div "Rider Reviews Heading 30 Video Bluvall K10 Trail Review | Dual Motor, Dual Batt…" at bounding box center [285, 77] width 303 height 107
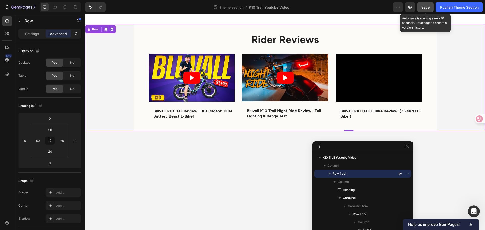
click at [420, 11] on button "Save" at bounding box center [425, 7] width 17 height 10
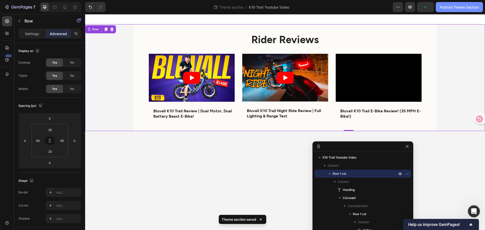
click at [464, 10] on button "Publish Theme Section" at bounding box center [459, 7] width 47 height 10
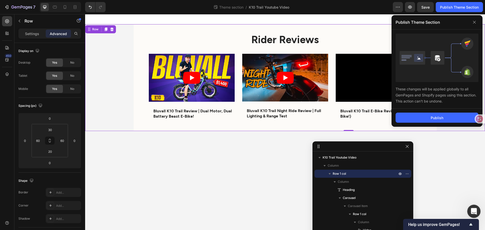
click at [478, 207] on div "打开 Intercom Messenger" at bounding box center [473, 210] width 17 height 17
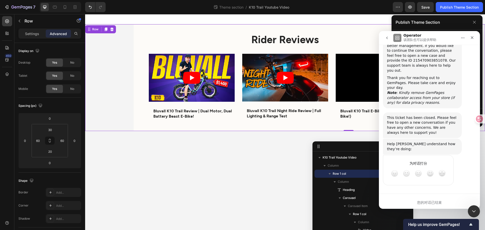
scroll to position [2464, 0]
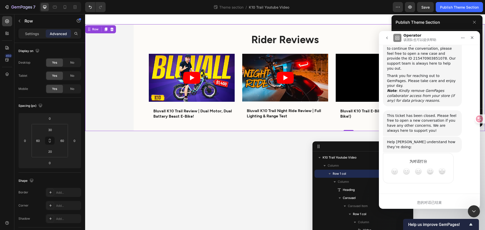
click at [388, 33] on nav "Operator 该团队也可以提供帮助" at bounding box center [429, 38] width 101 height 14
click at [388, 35] on button "go back" at bounding box center [387, 38] width 10 height 10
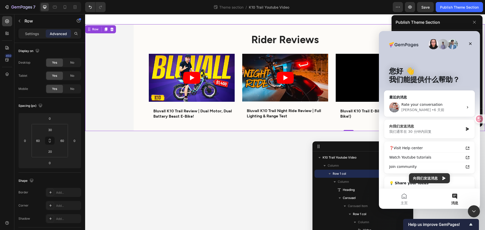
click at [443, 124] on div "向我们发送消息" at bounding box center [426, 126] width 74 height 5
click at [462, 131] on div "向我们发送消息 我们通常在 30 分钟内回复" at bounding box center [429, 129] width 90 height 19
click at [465, 132] on div "向我们发送消息 我们通常在 30 分钟内回复" at bounding box center [429, 129] width 90 height 19
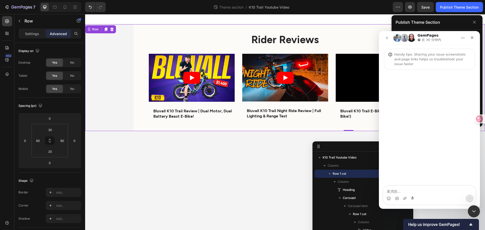
scroll to position [0, 0]
click at [426, 188] on textarea "发消息..." at bounding box center [429, 190] width 92 height 9
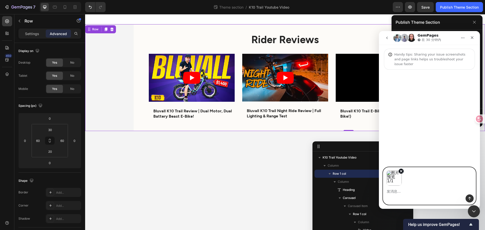
paste textarea "How can I make my background color as light as the one in the image without alt…"
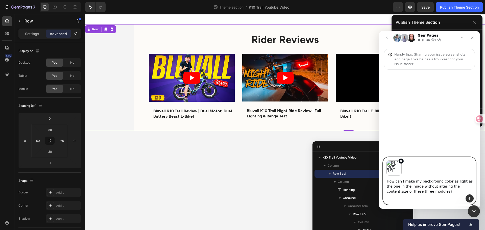
type textarea "How can I make my background color as light as the one in the image without alt…"
click at [468, 198] on icon "发送消息…" at bounding box center [470, 199] width 4 height 4
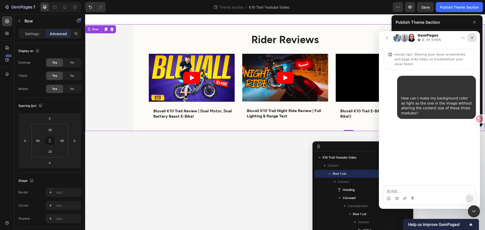
click at [472, 38] on icon "关闭" at bounding box center [472, 37] width 3 height 3
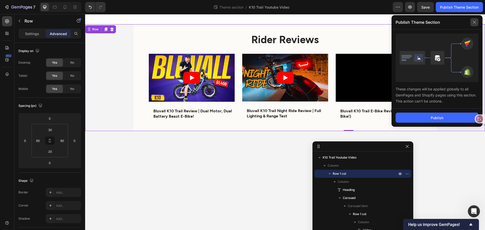
click at [473, 23] on icon at bounding box center [475, 22] width 8 height 8
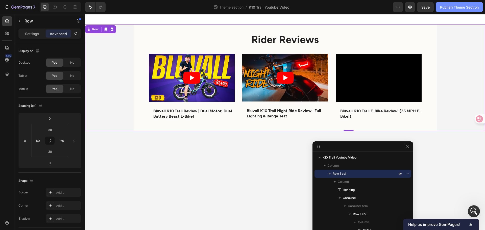
click at [464, 10] on button "Publish Theme Section" at bounding box center [459, 7] width 47 height 10
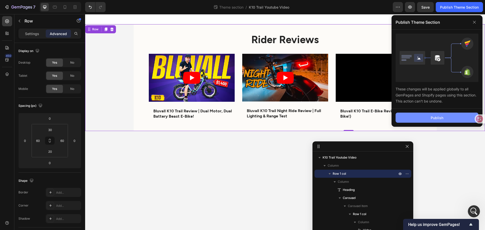
click at [440, 118] on div "Publish" at bounding box center [437, 117] width 13 height 5
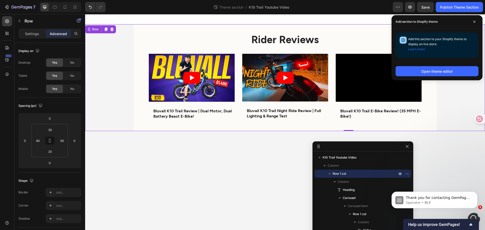
click at [449, 143] on body "Rider Reviews Heading Video Bluvall K10 Trail Review | Dual Motor, Dual Battery…" at bounding box center [285, 122] width 400 height 216
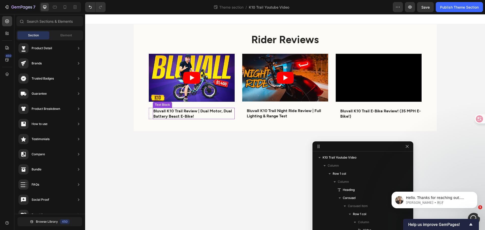
scroll to position [52, 0]
click at [174, 111] on strong "Bluvall K10 Trail Review | Dual Motor, Dual Battery Beast E-Bike!" at bounding box center [192, 113] width 79 height 10
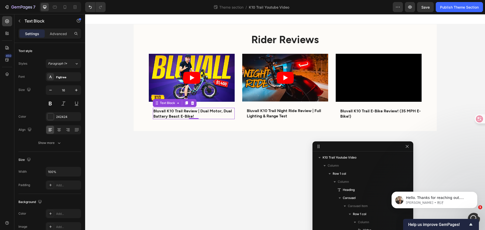
scroll to position [61, 0]
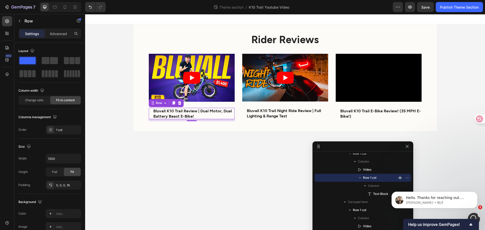
click at [150, 113] on div "Bluvall K10 Trail Review | Dual Motor, Dual Battery Beast E-Bike! Text Block Ro…" at bounding box center [192, 114] width 86 height 12
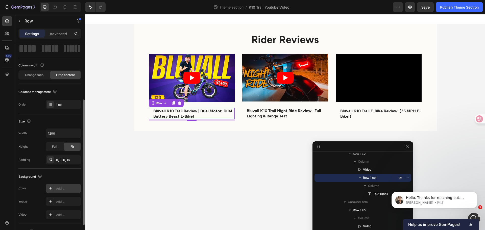
scroll to position [0, 0]
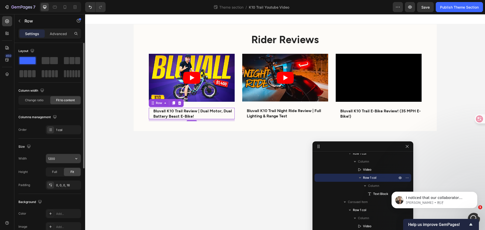
click at [76, 161] on button "button" at bounding box center [76, 158] width 9 height 9
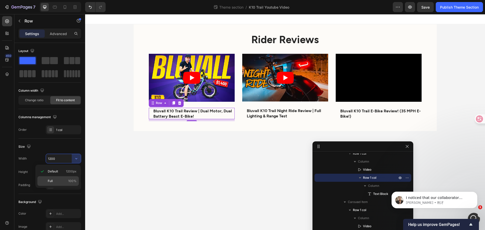
scroll to position [106, 0]
click at [65, 179] on p "Full 100%" at bounding box center [62, 181] width 29 height 5
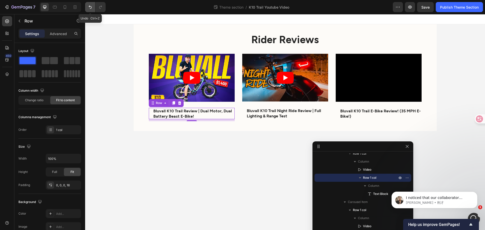
click at [91, 7] on icon "Undo/Redo" at bounding box center [90, 7] width 3 height 3
type input "1200"
click at [422, 200] on span "I noticed that our collaborator access to your store is still active. I’ll inve…" at bounding box center [438, 220] width 65 height 49
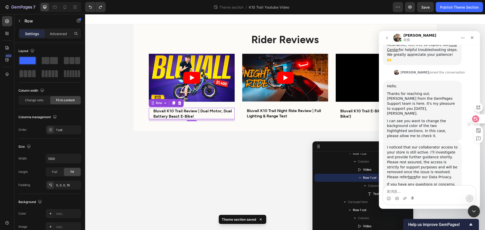
click at [478, 119] on icon at bounding box center [475, 118] width 5 height 5
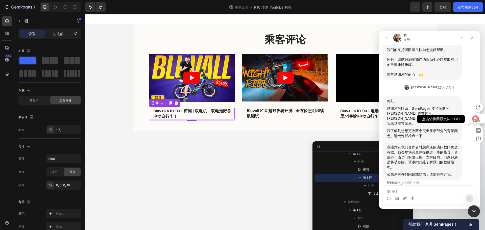
scroll to position [86, 0]
click at [478, 119] on icon at bounding box center [475, 118] width 5 height 5
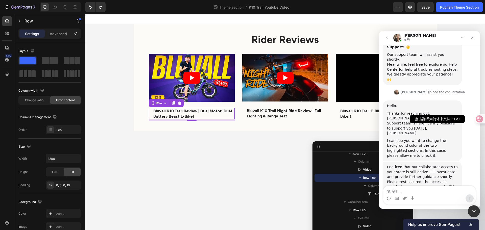
scroll to position [106, 0]
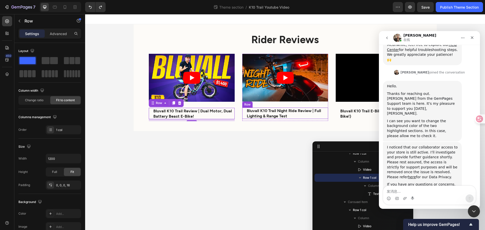
click at [243, 112] on div "Bluvall K10 Trail Night Ride Review | Full Lighting & Range Test Text Block Row" at bounding box center [285, 114] width 86 height 12
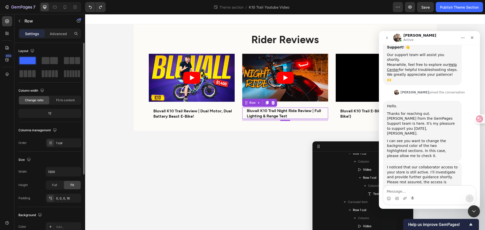
scroll to position [126, 0]
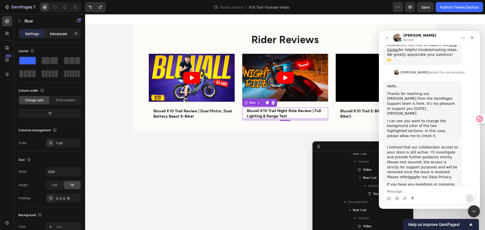
click at [60, 33] on p "Advanced" at bounding box center [58, 33] width 17 height 5
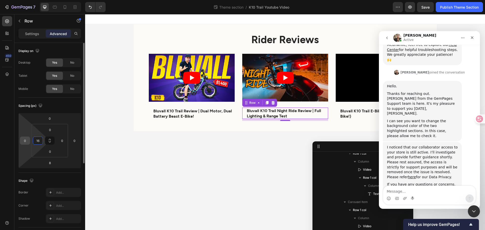
drag, startPoint x: 39, startPoint y: 140, endPoint x: 27, endPoint y: 139, distance: 11.9
click at [28, 139] on div "0 0 8 0 0 16 0 0" at bounding box center [49, 141] width 63 height 56
drag, startPoint x: 40, startPoint y: 142, endPoint x: 23, endPoint y: 130, distance: 20.3
click at [29, 140] on div "0 0 8 0 0 16 0 0" at bounding box center [49, 141] width 63 height 56
type input "0"
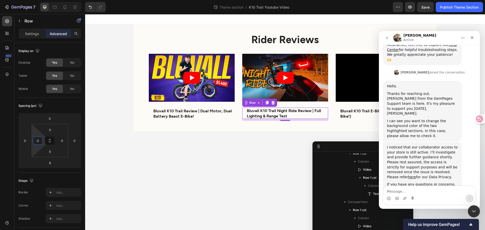
click at [98, 184] on body "Rider Reviews Heading Video Bluvall K10 Trail Review | Dual Motor, Dual Battery…" at bounding box center [285, 122] width 400 height 216
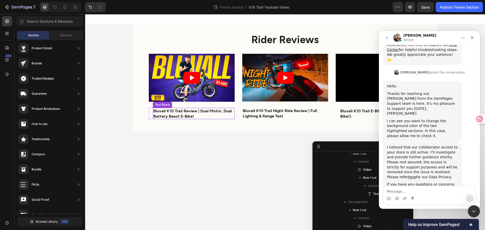
click at [189, 115] on strong "Bluvall K10 Trail Review | Dual Motor, Dual Battery Beast E-Bike!" at bounding box center [192, 113] width 79 height 10
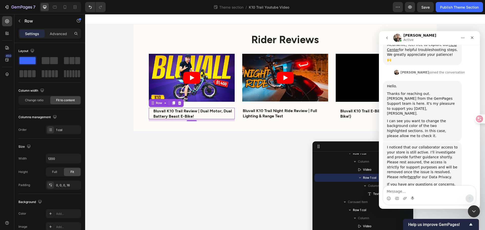
click at [150, 113] on div "Bluvall K10 Trail Review | Dual Motor, Dual Battery Beast E-Bike! Text Block Ro…" at bounding box center [192, 114] width 86 height 12
drag, startPoint x: 65, startPoint y: 39, endPoint x: 65, endPoint y: 33, distance: 5.3
click at [65, 38] on div "Settings Advanced" at bounding box center [49, 36] width 71 height 14
click at [65, 33] on p "Advanced" at bounding box center [58, 33] width 17 height 5
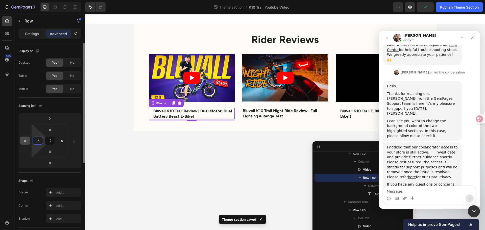
drag, startPoint x: 41, startPoint y: 141, endPoint x: 27, endPoint y: 139, distance: 13.9
click at [28, 140] on div "0 0 8 0 0 16 0 0" at bounding box center [49, 141] width 63 height 56
drag, startPoint x: 36, startPoint y: 141, endPoint x: 44, endPoint y: 141, distance: 8.1
click at [44, 141] on div "0 16 0 0" at bounding box center [50, 140] width 36 height 33
type input "0"
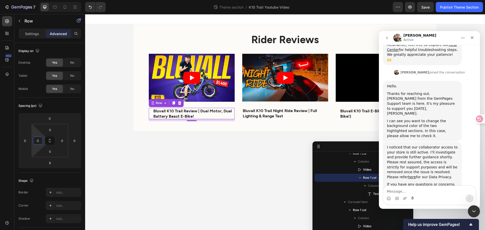
click at [188, 163] on body "Rider Reviews Heading Video Bluvall K10 Trail Review | Dual Motor, Dual Battery…" at bounding box center [285, 122] width 400 height 216
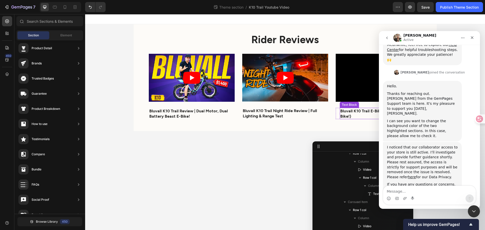
click at [346, 114] on strong "Bluvall K10 Trail E-Bike Review! (35 MPH E-Bike!)" at bounding box center [380, 113] width 81 height 10
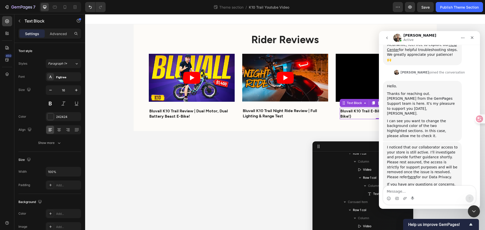
scroll to position [127, 0]
click at [337, 112] on div "Bluvall K10 Trail E-Bike Review! (35 MPH E-Bike!) Text Block 0 Row" at bounding box center [379, 114] width 86 height 12
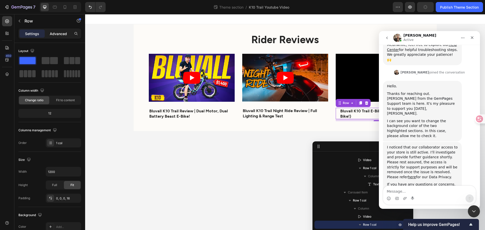
click at [58, 33] on p "Advanced" at bounding box center [58, 33] width 17 height 5
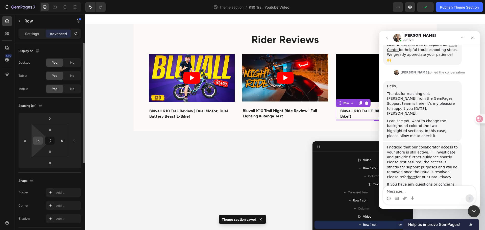
drag, startPoint x: 42, startPoint y: 142, endPoint x: 37, endPoint y: 140, distance: 5.9
click at [37, 140] on div "16" at bounding box center [38, 141] width 10 height 8
type input "016"
type input "0"
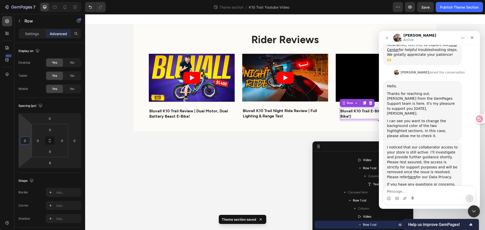
click at [229, 174] on body "Rider Reviews Heading Video Bluvall K10 Trail Review | Dual Motor, Dual Battery…" at bounding box center [285, 122] width 400 height 216
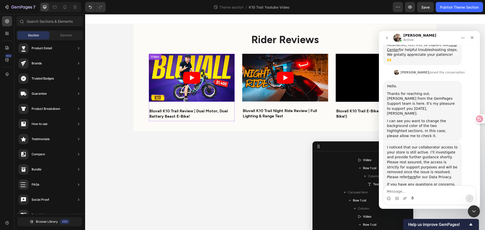
click at [225, 94] on article at bounding box center [192, 78] width 86 height 48
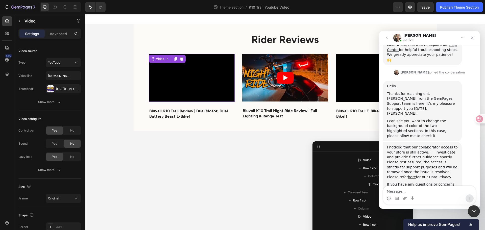
scroll to position [36, 0]
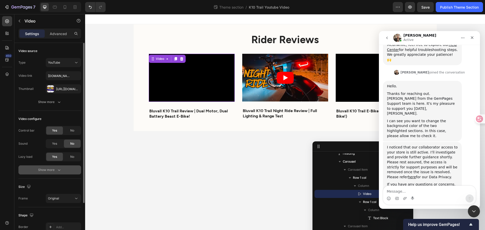
click at [57, 167] on button "Show more" at bounding box center [49, 170] width 63 height 9
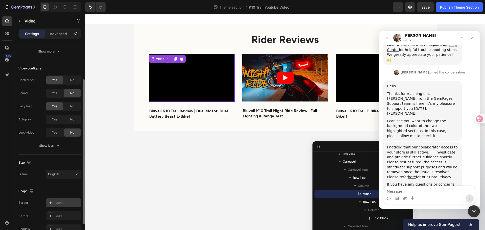
scroll to position [78, 0]
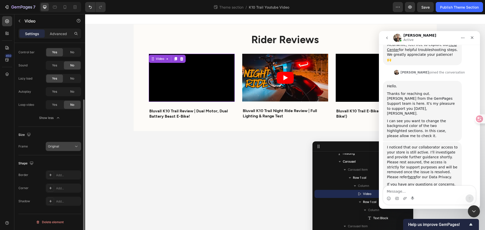
click at [75, 144] on icon at bounding box center [76, 146] width 5 height 5
click at [26, 152] on div "Size Frame Original" at bounding box center [49, 141] width 63 height 29
click at [53, 186] on div at bounding box center [50, 188] width 7 height 7
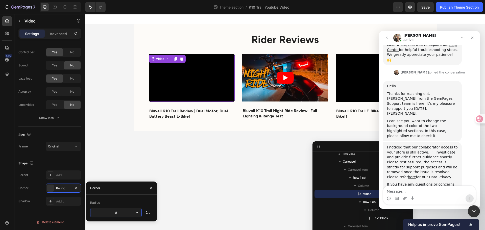
click at [125, 212] on input "8" at bounding box center [115, 212] width 51 height 9
click at [144, 214] on button "button" at bounding box center [148, 212] width 9 height 9
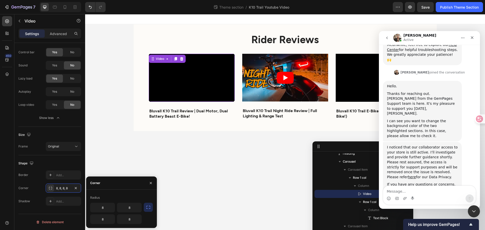
click at [145, 204] on button "button" at bounding box center [148, 207] width 9 height 9
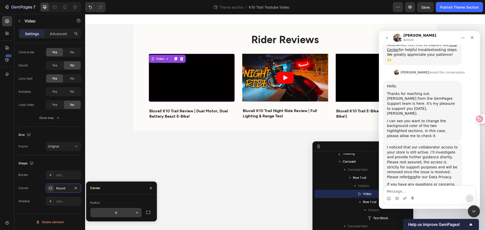
click at [136, 213] on icon "button" at bounding box center [136, 212] width 5 height 5
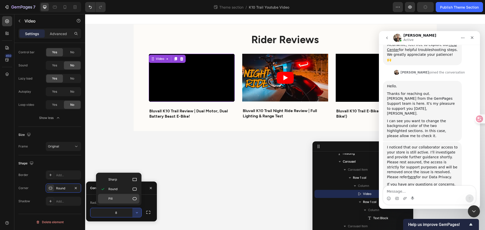
click at [126, 199] on p "Pill" at bounding box center [122, 198] width 29 height 5
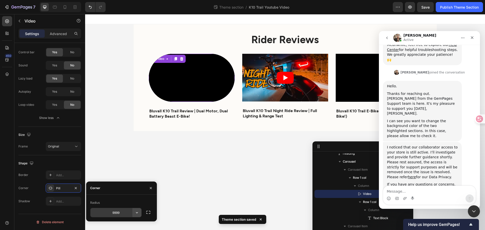
click at [136, 213] on icon "button" at bounding box center [136, 212] width 5 height 5
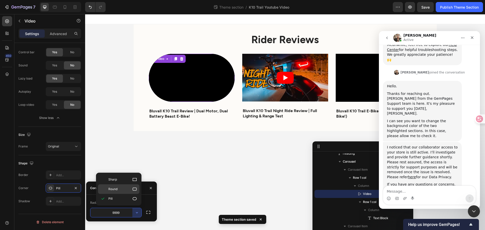
click at [130, 191] on p "Round" at bounding box center [122, 189] width 29 height 5
type input "8"
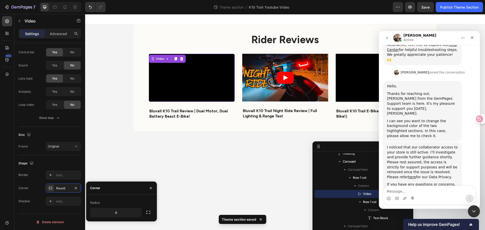
click at [214, 164] on body "Rider Reviews Heading Video 24 Bluvall K10 Trail Review | Dual Motor, Dual Batt…" at bounding box center [285, 122] width 400 height 216
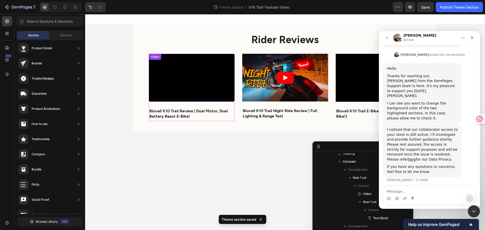
scroll to position [145, 0]
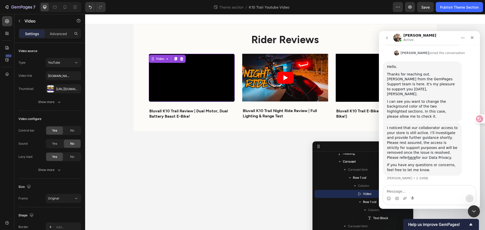
click at [235, 54] on iframe at bounding box center [192, 78] width 86 height 48
click at [153, 46] on h2 "Rider Reviews" at bounding box center [285, 39] width 273 height 14
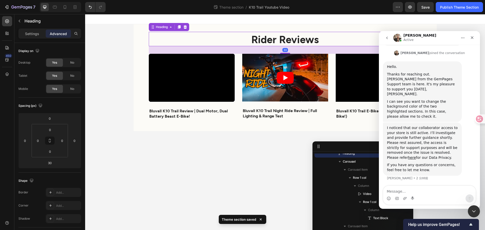
scroll to position [0, 0]
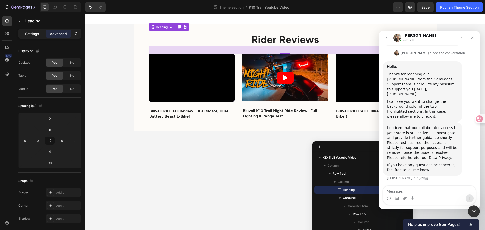
click at [30, 33] on p "Settings" at bounding box center [32, 33] width 14 height 5
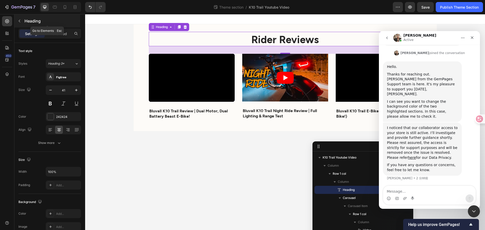
click at [27, 24] on p "Heading" at bounding box center [52, 21] width 55 height 6
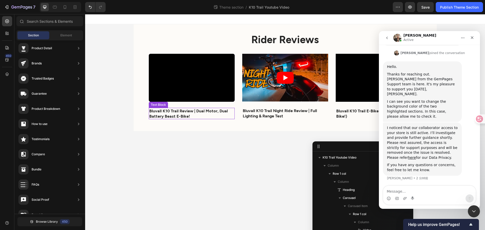
click at [226, 114] on p "Bluvall K10 Trail Review | Dual Motor, Dual Battery Beast E-Bike!" at bounding box center [191, 113] width 85 height 11
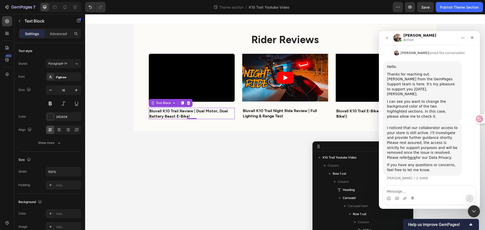
scroll to position [61, 0]
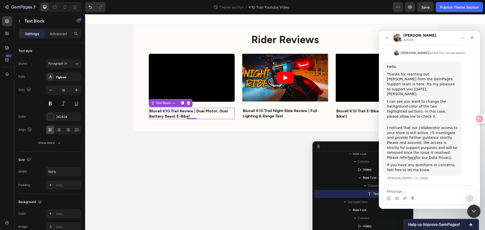
click at [473, 210] on icon "关闭 Intercom Messenger" at bounding box center [473, 211] width 6 height 6
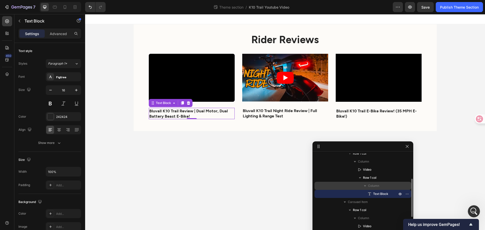
click at [372, 186] on span "Column" at bounding box center [373, 185] width 11 height 5
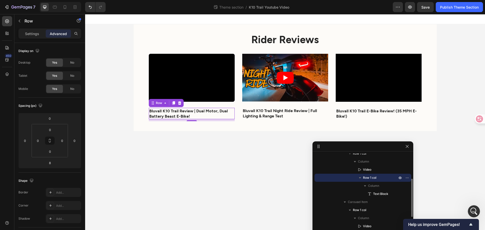
click at [374, 179] on span "Row 1 col" at bounding box center [369, 177] width 13 height 5
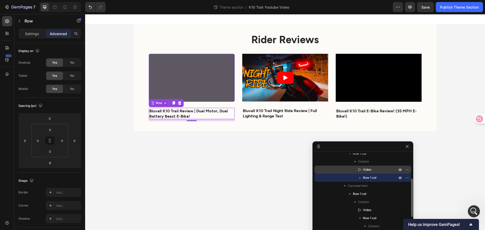
click at [368, 167] on div "Video" at bounding box center [363, 170] width 93 height 8
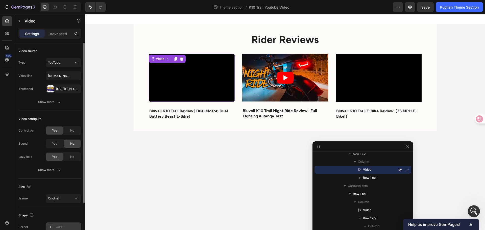
scroll to position [52, 0]
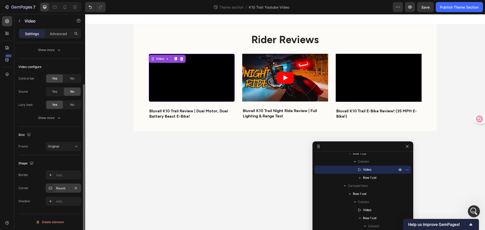
click at [64, 190] on div "Round" at bounding box center [63, 188] width 15 height 5
drag, startPoint x: 424, startPoint y: 9, endPoint x: 410, endPoint y: 7, distance: 14.0
click at [410, 7] on div "Preview Preview page Save Publish Theme Section" at bounding box center [438, 7] width 90 height 10
click at [410, 7] on icon "button" at bounding box center [410, 7] width 5 height 5
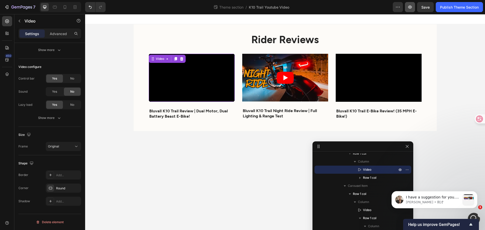
scroll to position [179, 0]
click at [62, 184] on div "Round" at bounding box center [63, 188] width 35 height 9
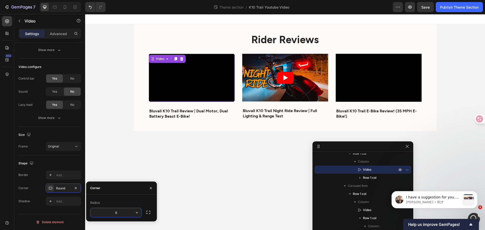
click at [124, 212] on input "8" at bounding box center [115, 212] width 51 height 9
drag, startPoint x: 124, startPoint y: 212, endPoint x: 101, endPoint y: 212, distance: 23.5
click at [101, 212] on input "8" at bounding box center [115, 212] width 51 height 9
type input "3"
type input "1"
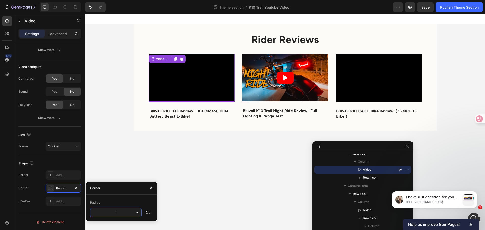
type input "16"
click at [227, 185] on body "Rider Reviews Heading Video 24 Bluvall K10 Trail Review | Dual Motor, Dual Batt…" at bounding box center [285, 122] width 400 height 216
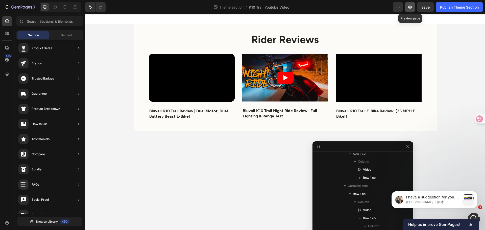
click at [410, 8] on icon "button" at bounding box center [410, 7] width 4 height 3
click at [437, 200] on p "I have a suggestion for you. Why don't you change the background color of the w…" at bounding box center [433, 197] width 55 height 5
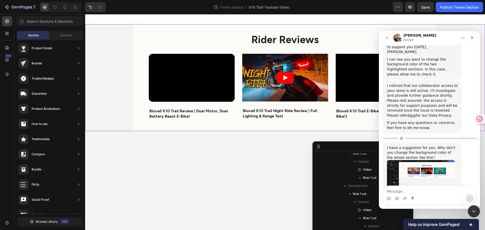
scroll to position [187, 0]
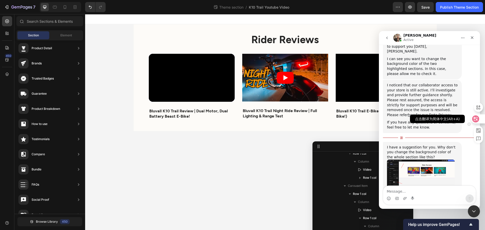
click at [478, 121] on icon at bounding box center [475, 118] width 5 height 5
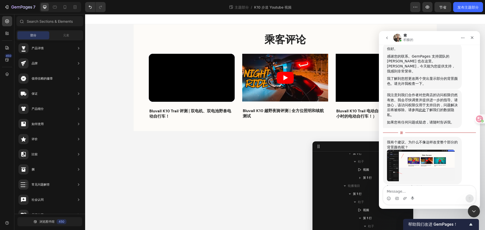
scroll to position [157, 0]
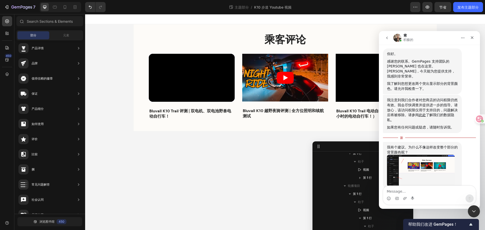
click at [439, 157] on img "Ken说…" at bounding box center [421, 171] width 68 height 32
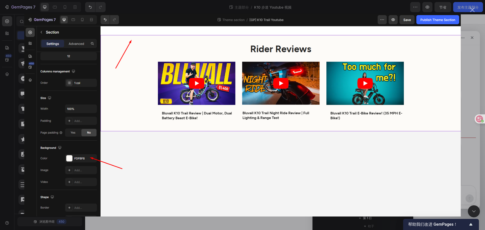
click at [232, 158] on img "关闭" at bounding box center [242, 114] width 437 height 203
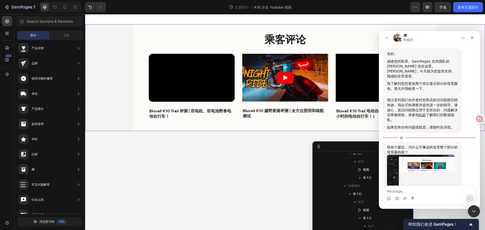
click at [128, 118] on div "乘客评论 标题 Video Bluvall K10 Trail 评测 | 双电机、双电池野兽电动自行车！ 文本块 排 Row Video Bluvall K1…" at bounding box center [285, 77] width 400 height 107
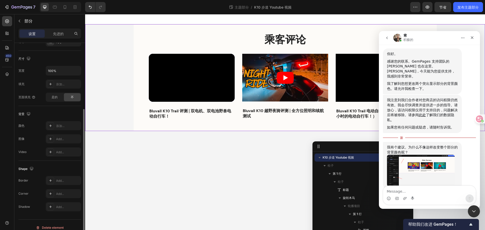
scroll to position [107, 0]
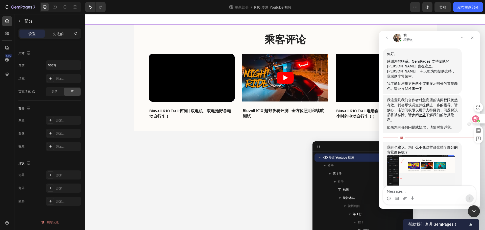
click at [476, 119] on icon at bounding box center [475, 118] width 5 height 5
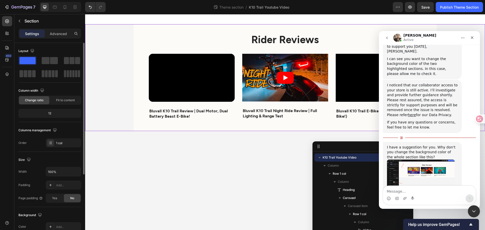
scroll to position [76, 0]
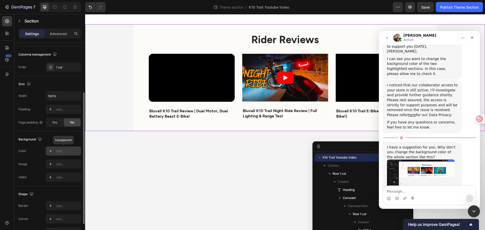
click at [49, 152] on icon at bounding box center [51, 151] width 4 height 4
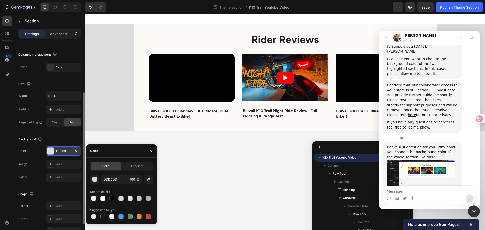
click at [93, 197] on div at bounding box center [93, 198] width 5 height 5
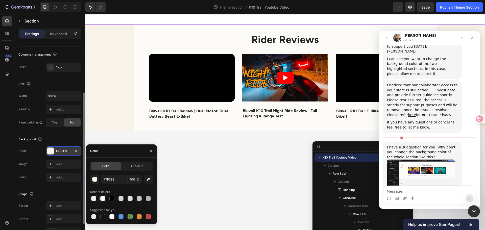
click at [102, 199] on div at bounding box center [102, 198] width 5 height 5
type input "FDFBF8"
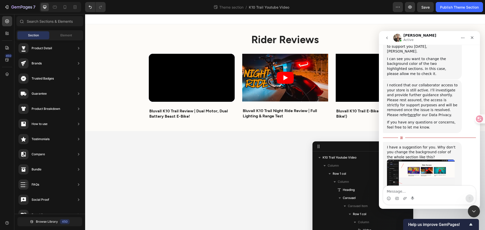
click at [216, 154] on body "Rider Reviews Heading Video Bluvall K10 Trail Review | Dual Motor, Dual Battery…" at bounding box center [285, 122] width 400 height 216
click at [471, 207] on div "关闭 Intercom Messenger" at bounding box center [473, 211] width 12 height 12
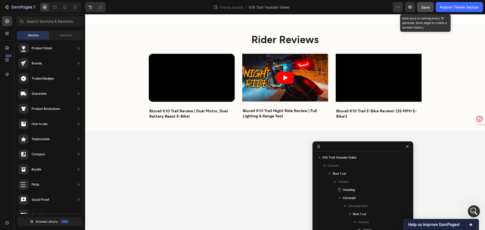
click at [423, 6] on span "Save" at bounding box center [426, 7] width 8 height 4
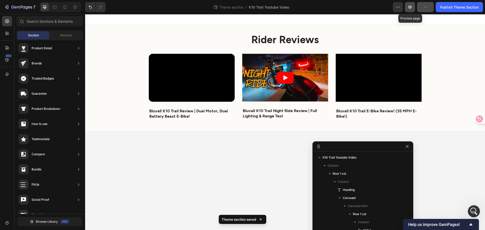
click at [413, 8] on button "button" at bounding box center [410, 7] width 10 height 10
click at [463, 224] on span "Help us improve GemPages!" at bounding box center [438, 224] width 60 height 5
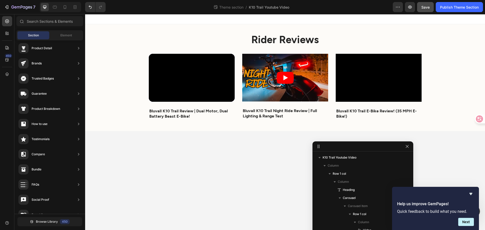
click at [476, 193] on div "Help us improve GemPages! Quick feedback to build what you need. Next" at bounding box center [435, 208] width 87 height 43
click at [472, 194] on icon "Hide survey" at bounding box center [471, 194] width 3 height 2
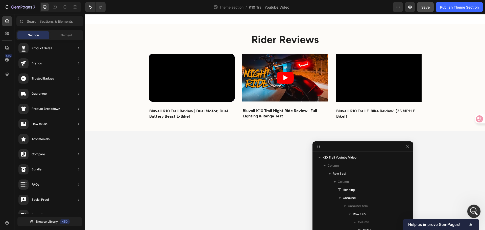
click at [474, 212] on icon "打开 Intercom Messenger" at bounding box center [473, 211] width 8 height 8
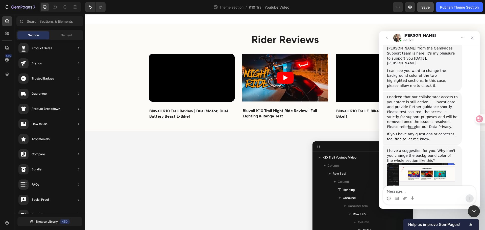
scroll to position [179, 0]
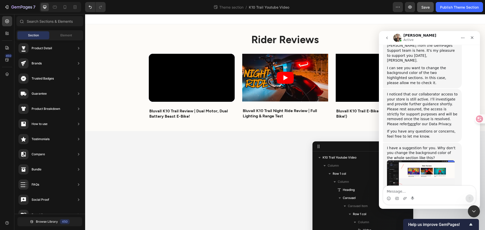
click at [421, 192] on textarea "Message…" at bounding box center [429, 190] width 92 height 9
type textarea "oh you are right it works"
drag, startPoint x: 470, startPoint y: 200, endPoint x: 468, endPoint y: 199, distance: 2.6
click at [470, 200] on icon "发送消息…" at bounding box center [470, 198] width 3 height 3
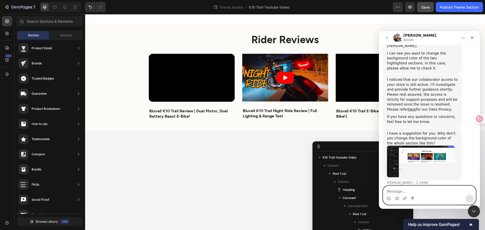
scroll to position [194, 0]
click at [456, 194] on textarea "Message…" at bounding box center [429, 190] width 92 height 9
click at [118, 110] on div "Rider Reviews Heading Video Bluvall K10 Trail Review | Dual Motor, Dual Battery…" at bounding box center [285, 77] width 400 height 107
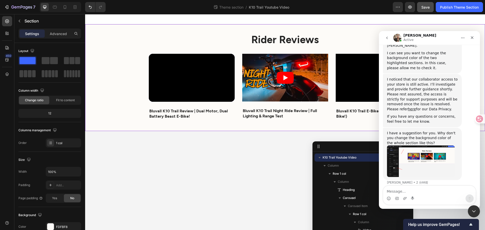
scroll to position [213, 0]
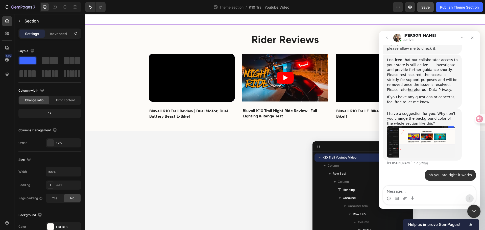
click at [469, 208] on div "关闭 Intercom Messenger" at bounding box center [473, 211] width 12 height 12
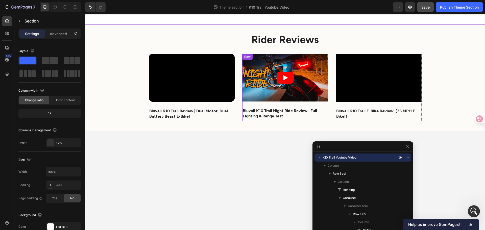
click at [254, 106] on div "Video Bluvall K10 Trail Night Ride Review | Full Lighting & Range Test Text Blo…" at bounding box center [285, 87] width 86 height 67
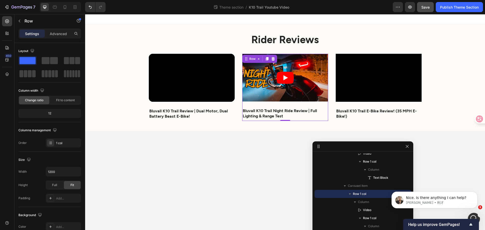
scroll to position [0, 0]
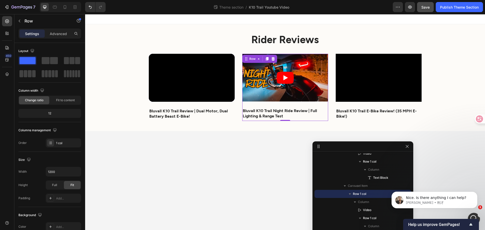
click at [293, 106] on div "Video Bluvall K10 Trail Night Ride Review | Full Lighting & Range Test Text Blo…" at bounding box center [285, 87] width 86 height 67
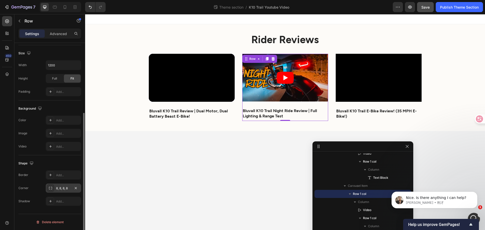
click at [57, 191] on div "8, 8, 8, 8" at bounding box center [63, 188] width 35 height 9
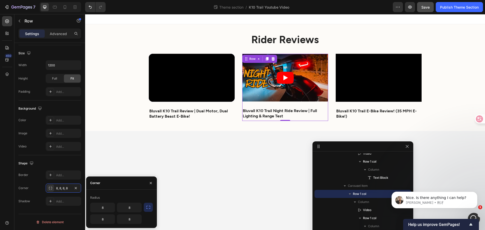
click at [149, 207] on icon "button" at bounding box center [148, 207] width 5 height 5
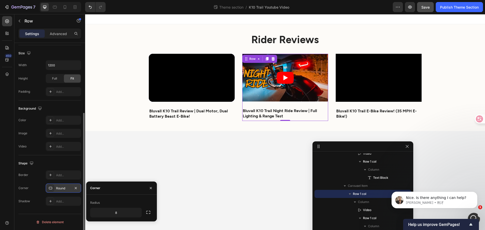
click at [50, 188] on icon at bounding box center [51, 188] width 4 height 4
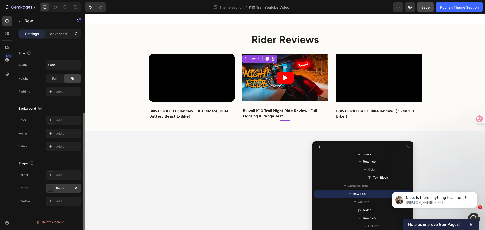
click at [49, 188] on icon at bounding box center [51, 188] width 4 height 4
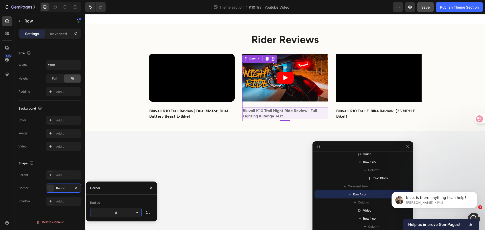
scroll to position [102, 0]
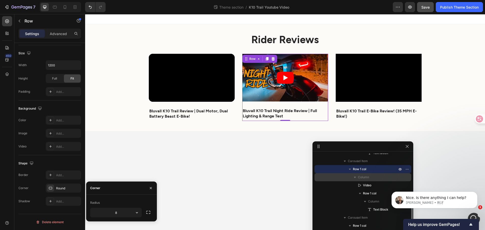
click at [368, 181] on div "Column" at bounding box center [363, 177] width 93 height 8
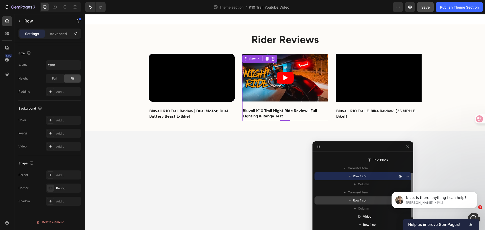
scroll to position [51, 0]
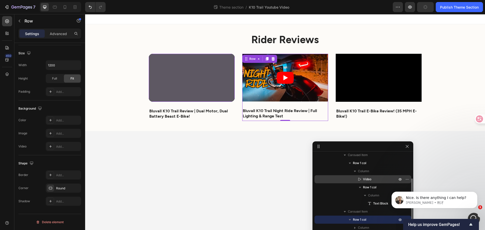
click at [373, 179] on p "Video" at bounding box center [374, 179] width 35 height 5
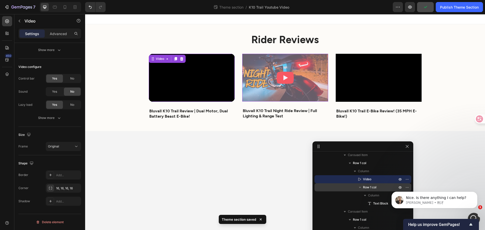
scroll to position [111, 0]
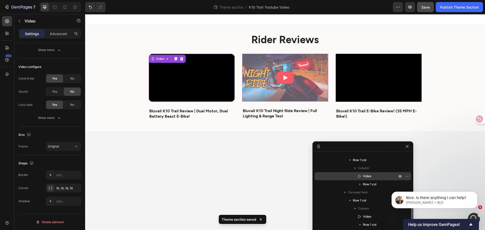
click at [377, 176] on p "Video" at bounding box center [374, 176] width 35 height 5
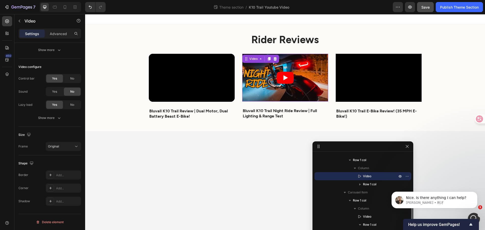
click at [369, 175] on span "Video" at bounding box center [367, 176] width 8 height 5
click at [49, 189] on icon at bounding box center [51, 188] width 4 height 4
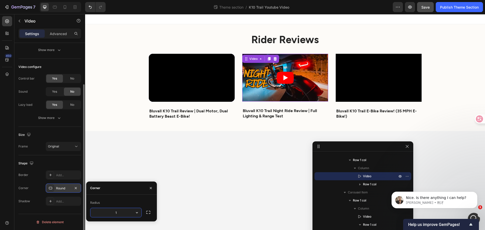
type input "16"
click at [200, 158] on body "Rider Reviews Heading Video Bluvall K10 Trail Review | Dual Motor, Dual Battery…" at bounding box center [285, 122] width 400 height 216
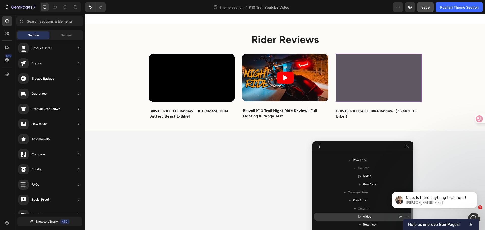
click at [365, 217] on span "Video" at bounding box center [367, 216] width 8 height 5
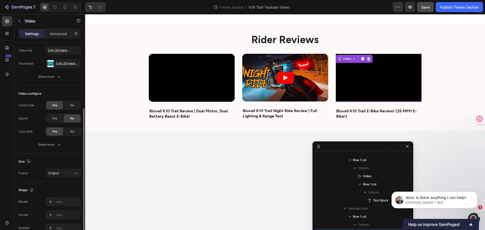
scroll to position [51, 0]
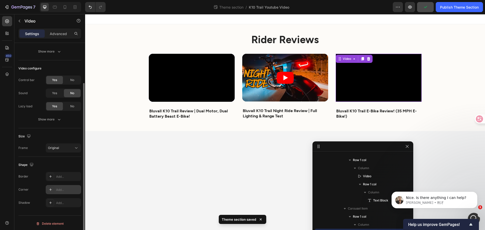
click at [49, 188] on icon at bounding box center [51, 190] width 4 height 4
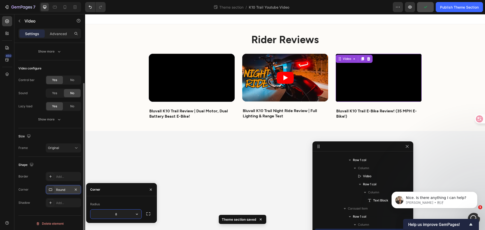
click at [122, 211] on input "8" at bounding box center [115, 214] width 51 height 9
drag, startPoint x: 122, startPoint y: 211, endPoint x: 41, endPoint y: 185, distance: 84.4
click at [89, 210] on div "Radius 8" at bounding box center [121, 209] width 71 height 19
type input "16"
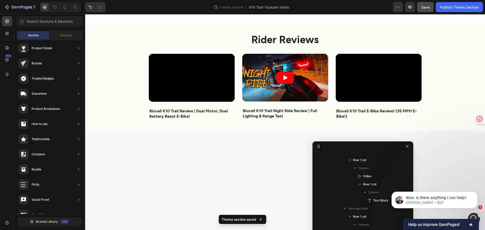
click at [174, 167] on body "Rider Reviews Heading Video Bluvall K10 Trail Review | Dual Motor, Dual Battery…" at bounding box center [285, 122] width 400 height 216
drag, startPoint x: 474, startPoint y: 165, endPoint x: 473, endPoint y: 159, distance: 5.6
click at [473, 165] on body "Rider Reviews Heading Video Bluvall K10 Trail Review | Dual Motor, Dual Battery…" at bounding box center [285, 122] width 400 height 216
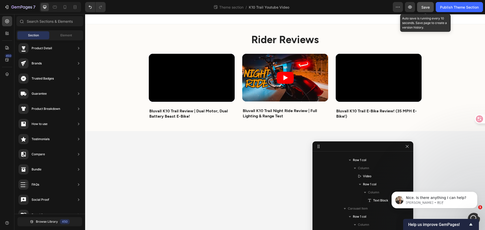
click at [426, 7] on span "Save" at bounding box center [426, 7] width 8 height 4
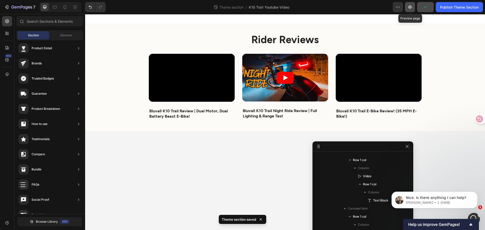
click at [411, 6] on icon "button" at bounding box center [410, 7] width 5 height 5
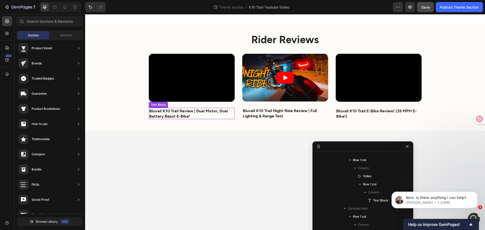
click at [195, 110] on strong "Bluvall K10 Trail Review | Dual Motor, Dual Battery Beast E-Bike!" at bounding box center [188, 113] width 79 height 10
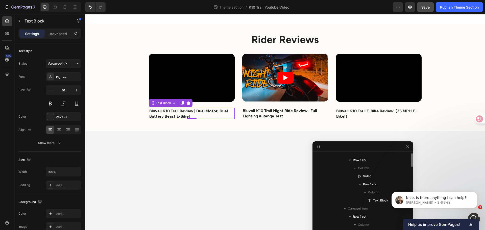
scroll to position [61, 0]
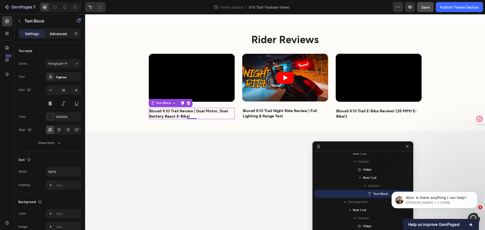
click at [47, 32] on div "Advanced" at bounding box center [58, 34] width 25 height 8
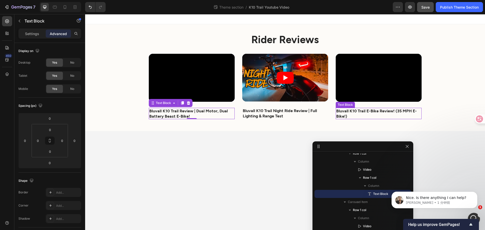
click at [393, 113] on p "Bluvall K10 Trail E-Bike Review! (35 MPH E-Bike!)" at bounding box center [378, 113] width 85 height 11
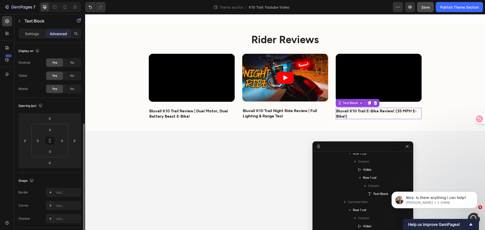
scroll to position [127, 0]
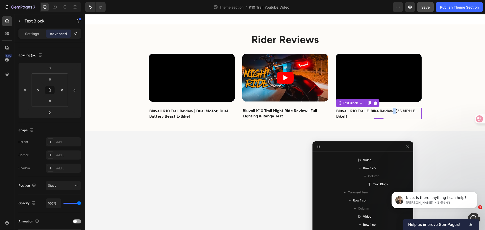
click at [392, 110] on strong "Bluvall K10 Trail E-Bike Review! (35 MPH E-Bike!)" at bounding box center [376, 113] width 81 height 10
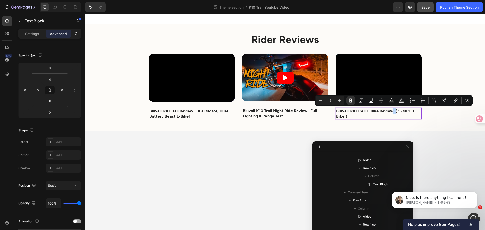
click at [395, 109] on strong "Bluvall K10 Trail E-Bike Review! (35 MPH E-Bike!)" at bounding box center [376, 113] width 81 height 10
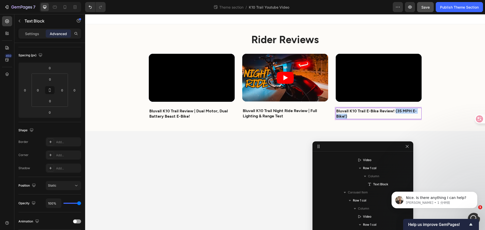
drag, startPoint x: 395, startPoint y: 110, endPoint x: 398, endPoint y: 117, distance: 7.1
click at [398, 117] on p "Bluvall K10 Trail E-Bike Review! (35 MPH E-Bike!)" at bounding box center [378, 113] width 85 height 11
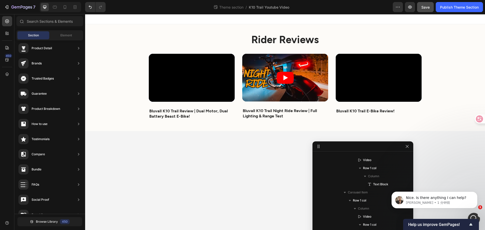
click at [444, 154] on body "Rider Reviews Heading Video Bluvall K10 Trail Review | Dual Motor, Dual Battery…" at bounding box center [285, 122] width 400 height 216
click at [372, 117] on div "Video Bluvall K10 Trail E-Bike Review! Text Block Row Row" at bounding box center [379, 87] width 86 height 67
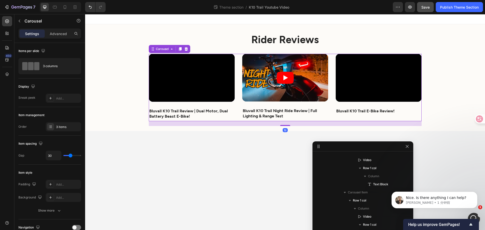
scroll to position [4, 0]
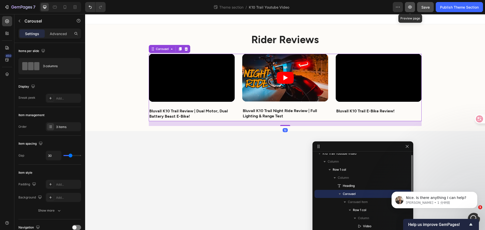
click at [409, 9] on icon "button" at bounding box center [410, 7] width 5 height 5
click at [343, 110] on strong "Bluvall K10 Trail E-Bike Review!" at bounding box center [365, 110] width 58 height 5
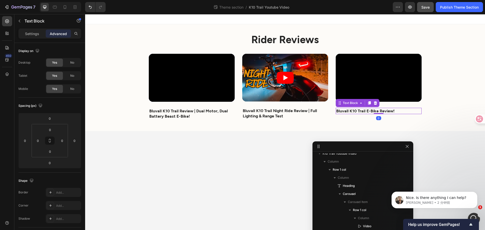
scroll to position [127, 0]
click at [427, 147] on body "Rider Reviews Heading Video Bluvall K10 Trail Review | Dual Motor, Dual Battery…" at bounding box center [285, 122] width 400 height 216
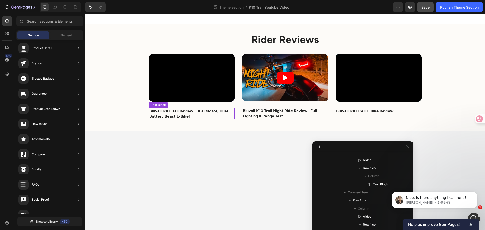
click at [179, 112] on strong "Bluvall K10 Trail Review | Dual Motor, Dual Battery Beast E-Bike!" at bounding box center [188, 113] width 79 height 10
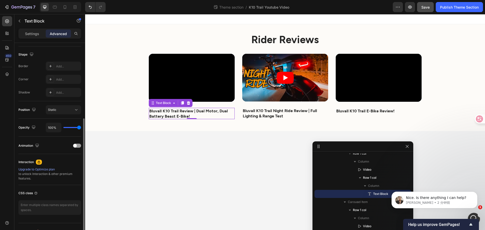
scroll to position [0, 0]
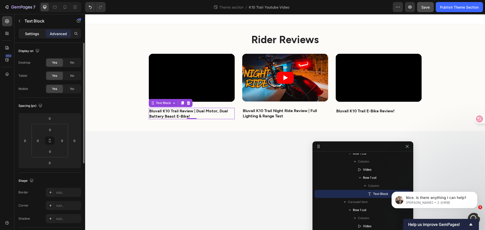
click at [37, 31] on div "Settings" at bounding box center [31, 34] width 25 height 8
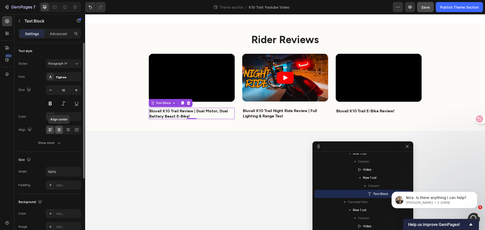
click at [58, 133] on div at bounding box center [59, 130] width 8 height 8
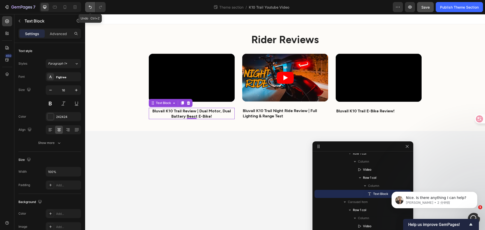
click at [90, 6] on icon "Undo/Redo" at bounding box center [90, 7] width 3 height 3
click at [89, 7] on icon "Undo/Redo" at bounding box center [90, 7] width 5 height 5
click at [51, 129] on icon at bounding box center [50, 129] width 3 height 1
click at [160, 116] on p "Bluvall K10 Trail Review | Dual Motor, Dual Battery Beast E-Bike!" at bounding box center [191, 113] width 85 height 11
drag, startPoint x: 378, startPoint y: 192, endPoint x: 375, endPoint y: 191, distance: 3.7
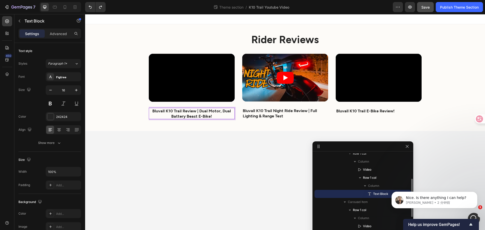
click at [378, 193] on span "Text Block" at bounding box center [380, 194] width 15 height 5
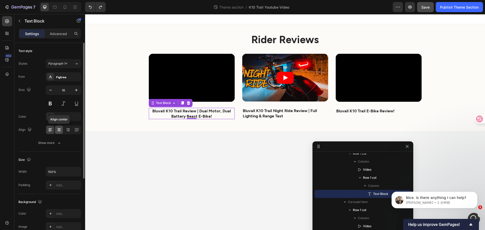
click at [59, 131] on icon at bounding box center [59, 131] width 3 height 1
click at [68, 130] on icon at bounding box center [68, 129] width 3 height 1
click at [47, 129] on div at bounding box center [50, 130] width 8 height 8
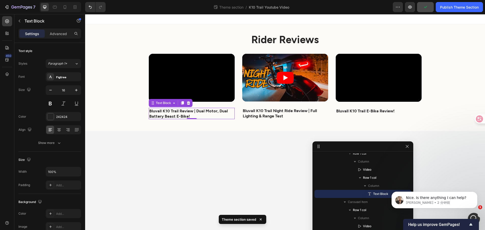
click at [274, 175] on body "Rider Reviews Heading Video Bluvall K10 Trail Review | Dual Motor, Dual Battery…" at bounding box center [285, 122] width 400 height 216
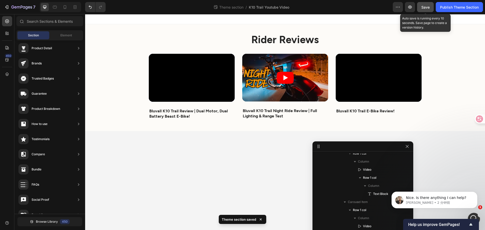
click at [423, 8] on span "Save" at bounding box center [426, 7] width 8 height 4
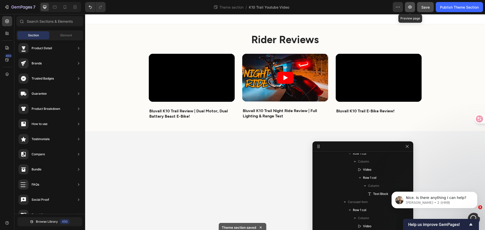
click at [406, 7] on button "button" at bounding box center [410, 7] width 10 height 10
click at [460, 202] on p "[PERSON_NAME] • 3 分钟前" at bounding box center [438, 203] width 65 height 5
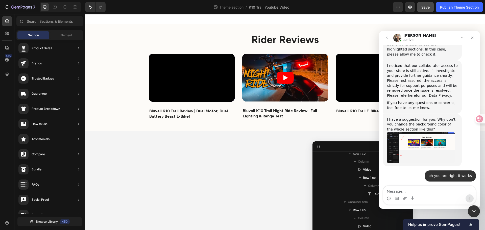
scroll to position [209, 0]
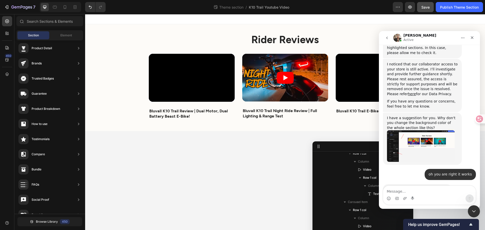
click at [421, 191] on textarea "Message…" at bounding box center [429, 190] width 92 height 9
type textarea "I have no further questions at this time. Thank you."
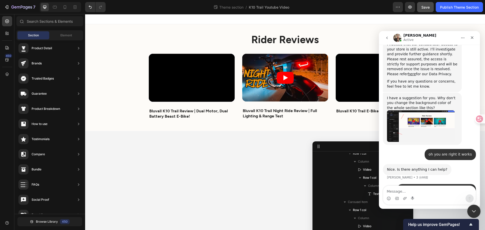
click at [474, 211] on icon "关闭 Intercom Messenger" at bounding box center [474, 211] width 4 height 2
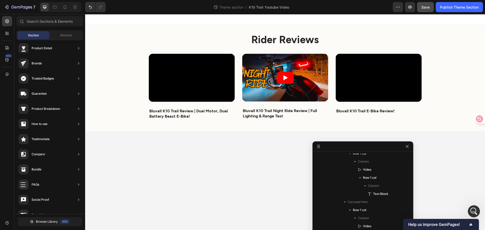
click at [441, 160] on body "Rider Reviews Heading Video Bluvall K10 Trail Review | Dual Motor, Dual Battery…" at bounding box center [285, 122] width 400 height 216
click at [412, 11] on button "button" at bounding box center [410, 7] width 10 height 10
click at [77, 8] on icon at bounding box center [75, 7] width 5 height 5
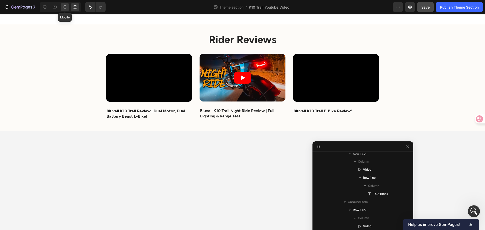
click at [66, 8] on icon at bounding box center [65, 7] width 3 height 4
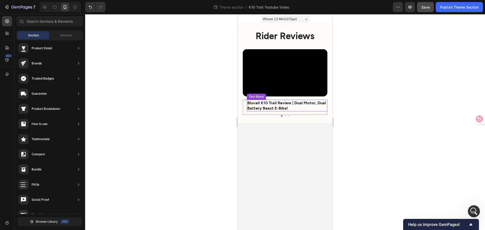
click at [266, 103] on strong "Bluvall K10 Trail Review | Dual Motor, Dual Battery Beast E-Bike!" at bounding box center [286, 105] width 79 height 10
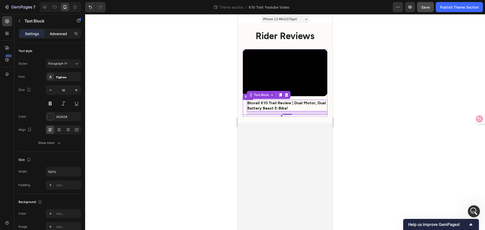
click at [51, 35] on p "Advanced" at bounding box center [58, 33] width 17 height 5
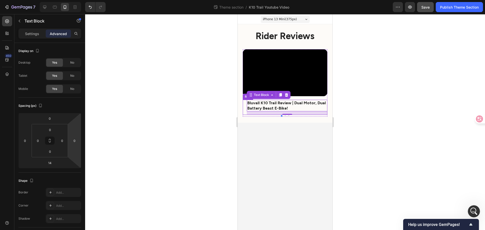
click at [245, 107] on div "Bluvall K10 Trail Review | Dual Motor, Dual Battery Beast E-Bike! Text Block 14…" at bounding box center [285, 107] width 85 height 15
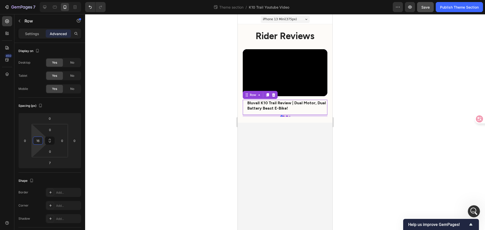
drag, startPoint x: 41, startPoint y: 139, endPoint x: 0, endPoint y: 135, distance: 41.6
click at [0, 135] on div "450 Sections(18) Elements(81) Section Element Hero Section Product Detail Brand…" at bounding box center [42, 122] width 85 height 216
drag, startPoint x: 40, startPoint y: 141, endPoint x: 29, endPoint y: 140, distance: 11.6
click at [29, 140] on div "0 0 7 0 0 16 0 0" at bounding box center [49, 141] width 63 height 56
type input "0"
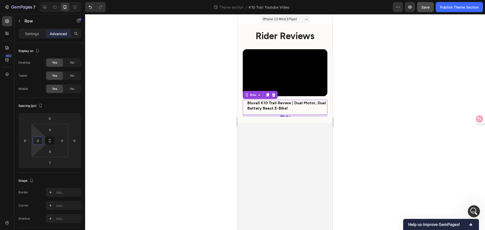
click at [278, 159] on body "iPhone 13 Mini ( 375 px) iPhone 13 Mini iPhone 13 Pro iPhone 11 Pro Max iPhone …" at bounding box center [285, 122] width 95 height 216
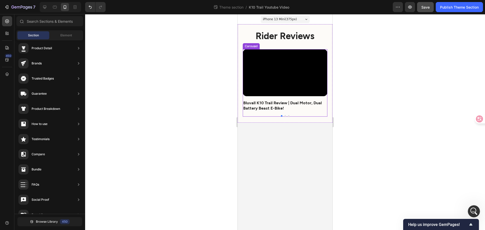
click at [286, 116] on div at bounding box center [285, 116] width 85 height 2
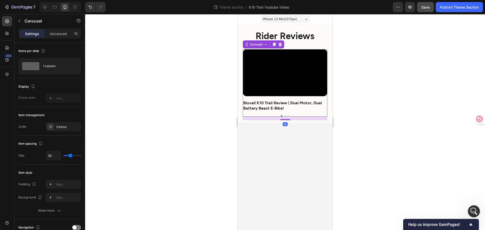
click at [285, 116] on button "Dot" at bounding box center [286, 116] width 2 height 2
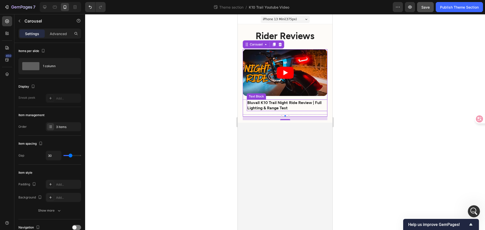
click at [269, 105] on p "Bluvall K10 Trail Night Ride Review | Full Lighting & Range Test" at bounding box center [287, 105] width 80 height 11
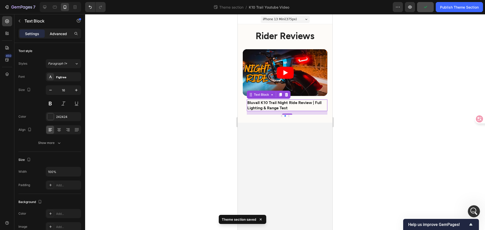
click at [64, 35] on p "Advanced" at bounding box center [58, 33] width 17 height 5
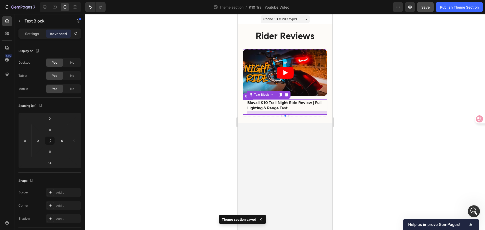
click at [244, 107] on div "Bluvall K10 Trail Night Ride Review | Full Lighting & Range Test Text Block 14 …" at bounding box center [285, 107] width 85 height 15
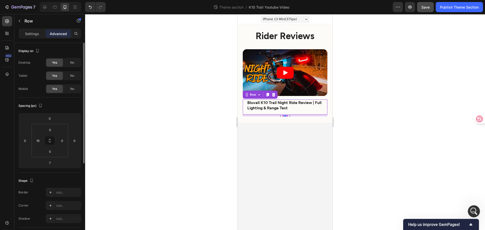
click at [32, 138] on div "0 16 0 0" at bounding box center [50, 140] width 36 height 33
type input "160"
type input "0"
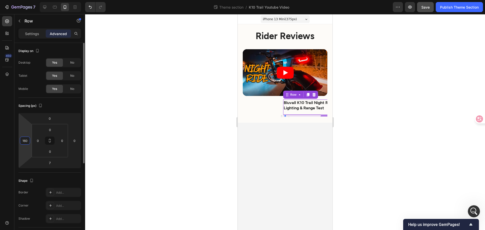
type input "0"
drag, startPoint x: 344, startPoint y: 165, endPoint x: 340, endPoint y: 164, distance: 4.1
click at [344, 165] on div at bounding box center [285, 122] width 400 height 216
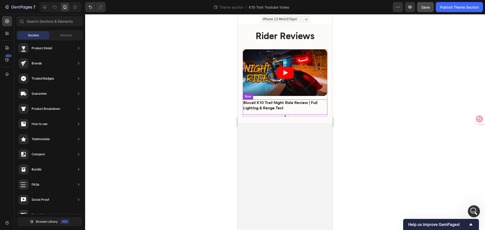
click at [289, 115] on div "Video Bluvall K10 Trail Review | Dual Motor, Dual Battery Beast E-Bike! Text Bl…" at bounding box center [285, 82] width 85 height 67
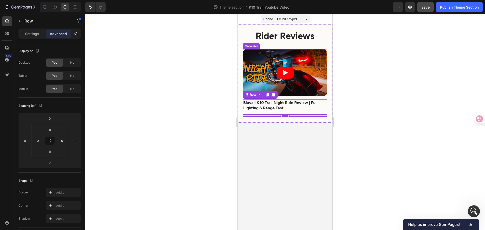
click at [289, 115] on button "Dot" at bounding box center [289, 116] width 2 height 2
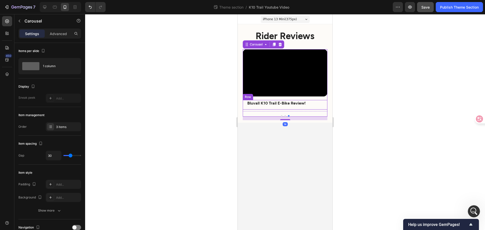
click at [254, 103] on strong "Bluvall K10 Trail E-Bike Review!" at bounding box center [276, 103] width 58 height 5
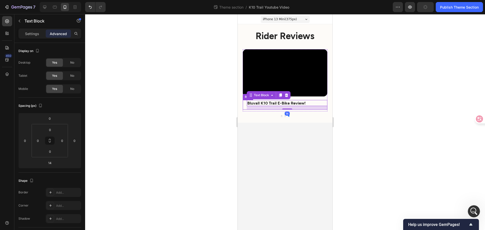
click at [244, 105] on div "Bluvall K10 Trail E-Bike Review! Text Block 14 Row" at bounding box center [285, 105] width 85 height 10
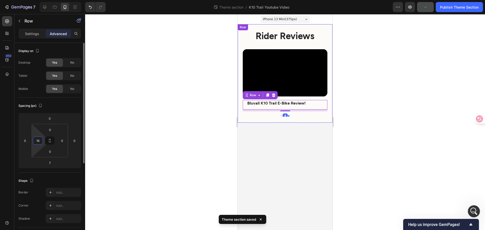
drag, startPoint x: 39, startPoint y: 139, endPoint x: 36, endPoint y: 139, distance: 3.3
click at [36, 139] on input "16" at bounding box center [38, 141] width 8 height 8
drag, startPoint x: 37, startPoint y: 141, endPoint x: 50, endPoint y: 143, distance: 13.6
click at [50, 143] on div "0 016 0 0" at bounding box center [50, 140] width 36 height 33
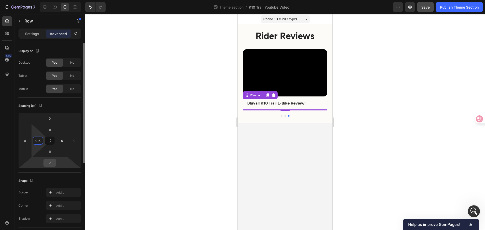
type input "0"
click at [297, 161] on body "iPhone 13 Mini ( 375 px) iPhone 13 Mini iPhone 13 Pro iPhone 11 Pro Max iPhone …" at bounding box center [285, 122] width 95 height 216
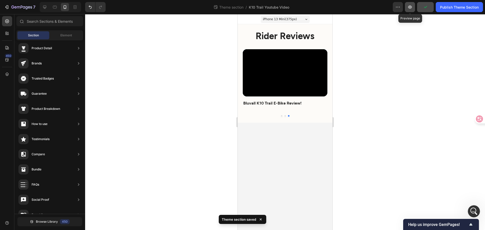
click at [409, 9] on icon "button" at bounding box center [410, 7] width 5 height 5
click at [52, 6] on div at bounding box center [55, 7] width 8 height 8
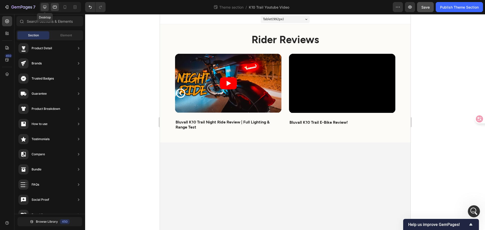
click at [41, 4] on div at bounding box center [45, 7] width 8 height 8
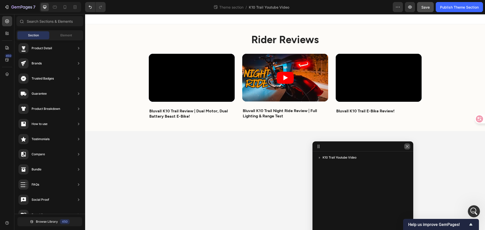
click at [408, 146] on icon "button" at bounding box center [407, 146] width 3 height 3
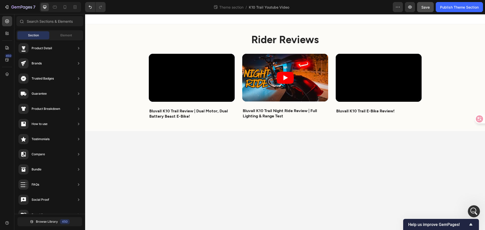
click at [469, 158] on body "Rider Reviews Heading Video Bluvall K10 Trail Review | Dual Motor, Dual Battery…" at bounding box center [285, 122] width 400 height 216
click at [419, 10] on button "Save" at bounding box center [425, 7] width 17 height 10
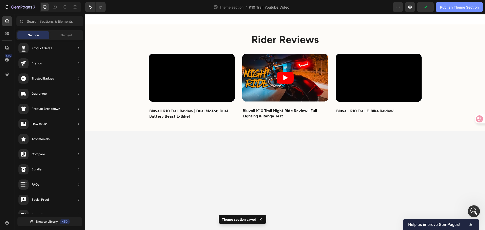
click at [457, 6] on div "Publish Theme Section" at bounding box center [459, 7] width 39 height 5
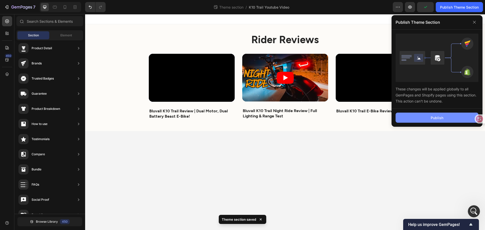
click at [430, 121] on button "Publish" at bounding box center [437, 118] width 83 height 10
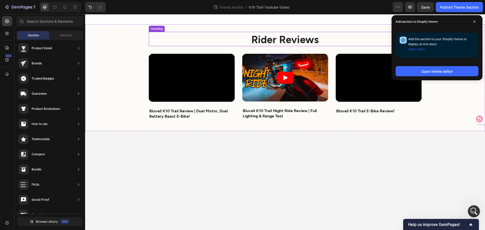
click at [269, 43] on strong "Rider Reviews" at bounding box center [284, 39] width 67 height 12
